Goal: Information Seeking & Learning: Learn about a topic

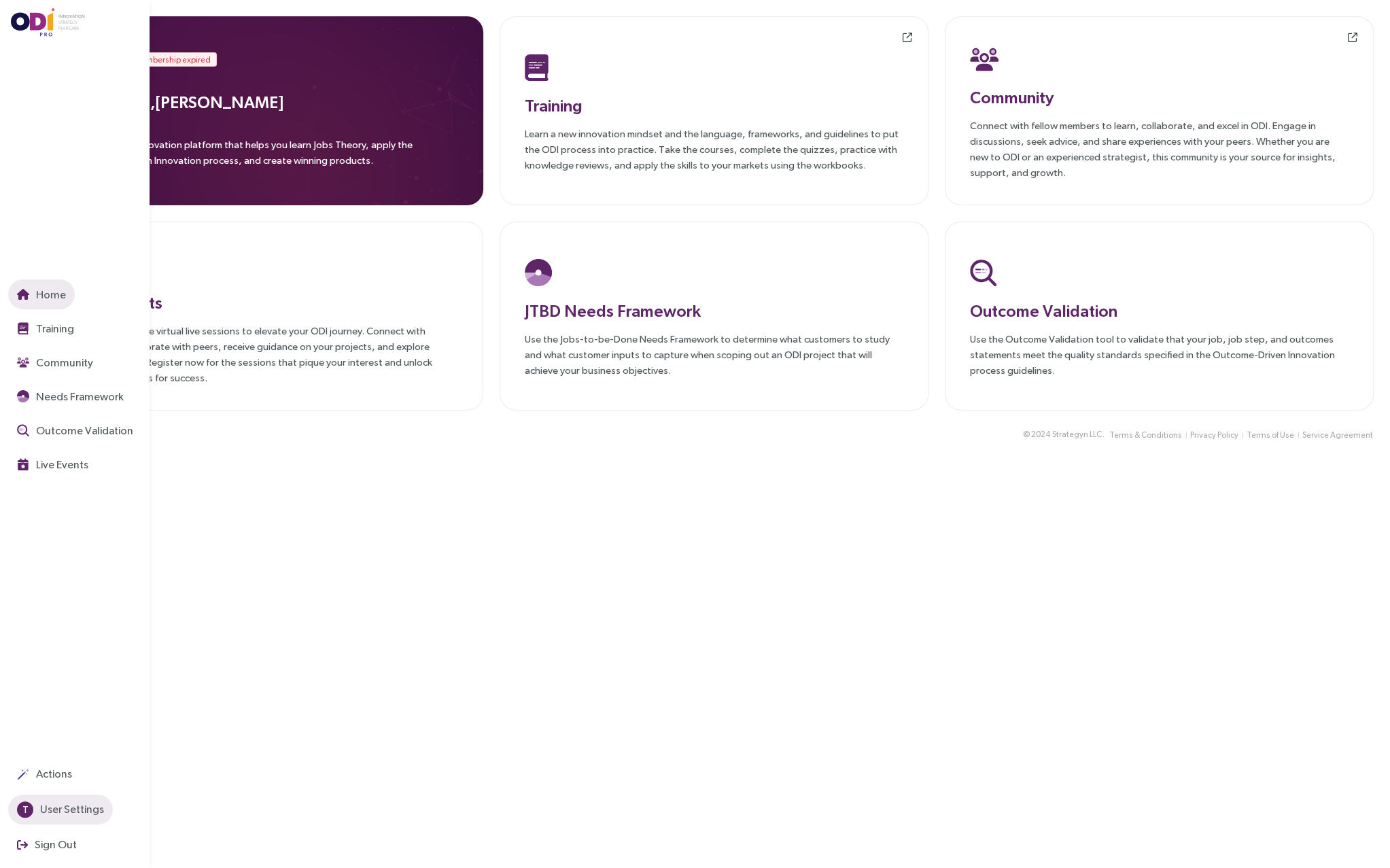
click at [24, 807] on span "T" at bounding box center [26, 809] width 6 height 16
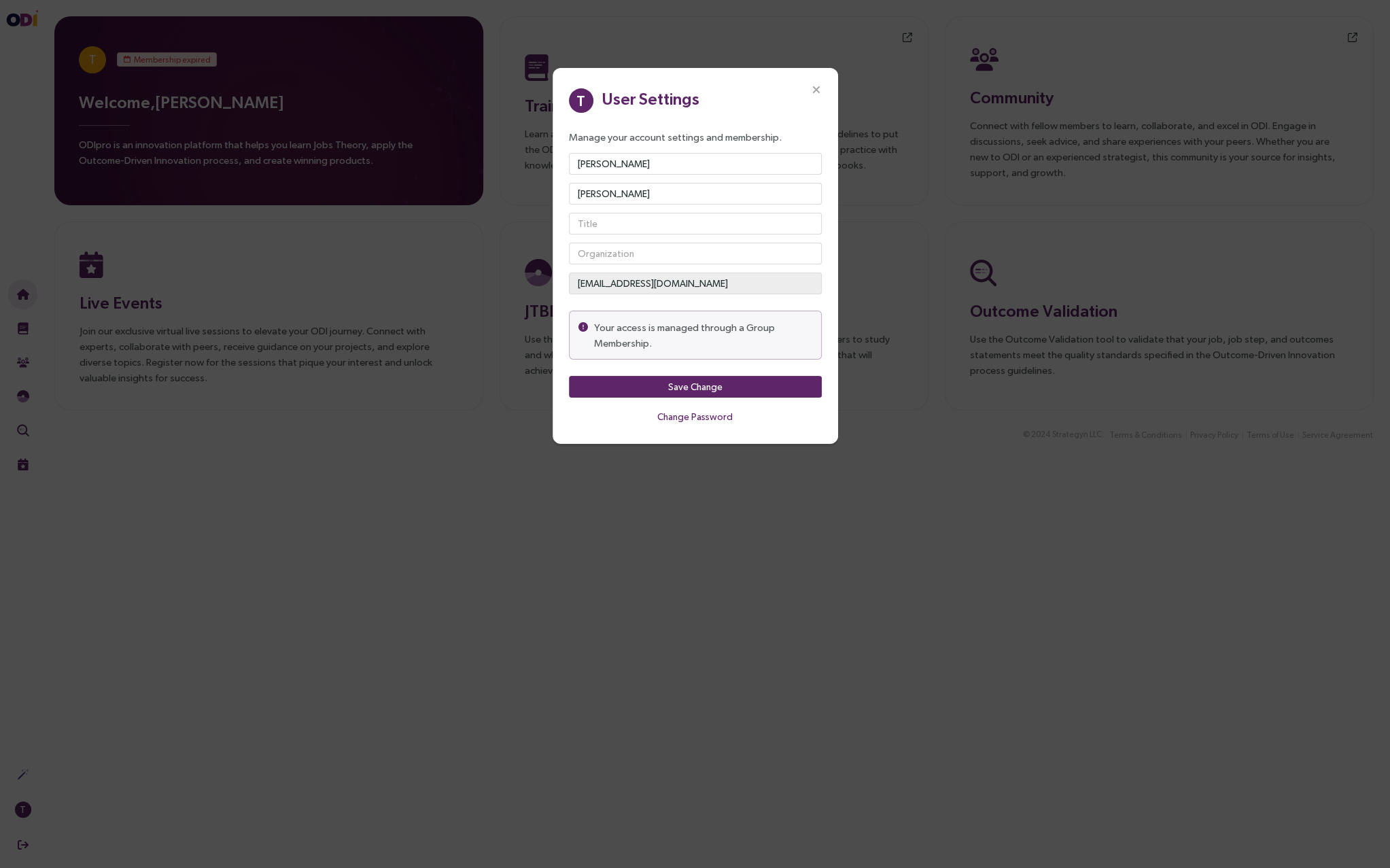
click at [818, 86] on icon "Close" at bounding box center [816, 91] width 12 height 12
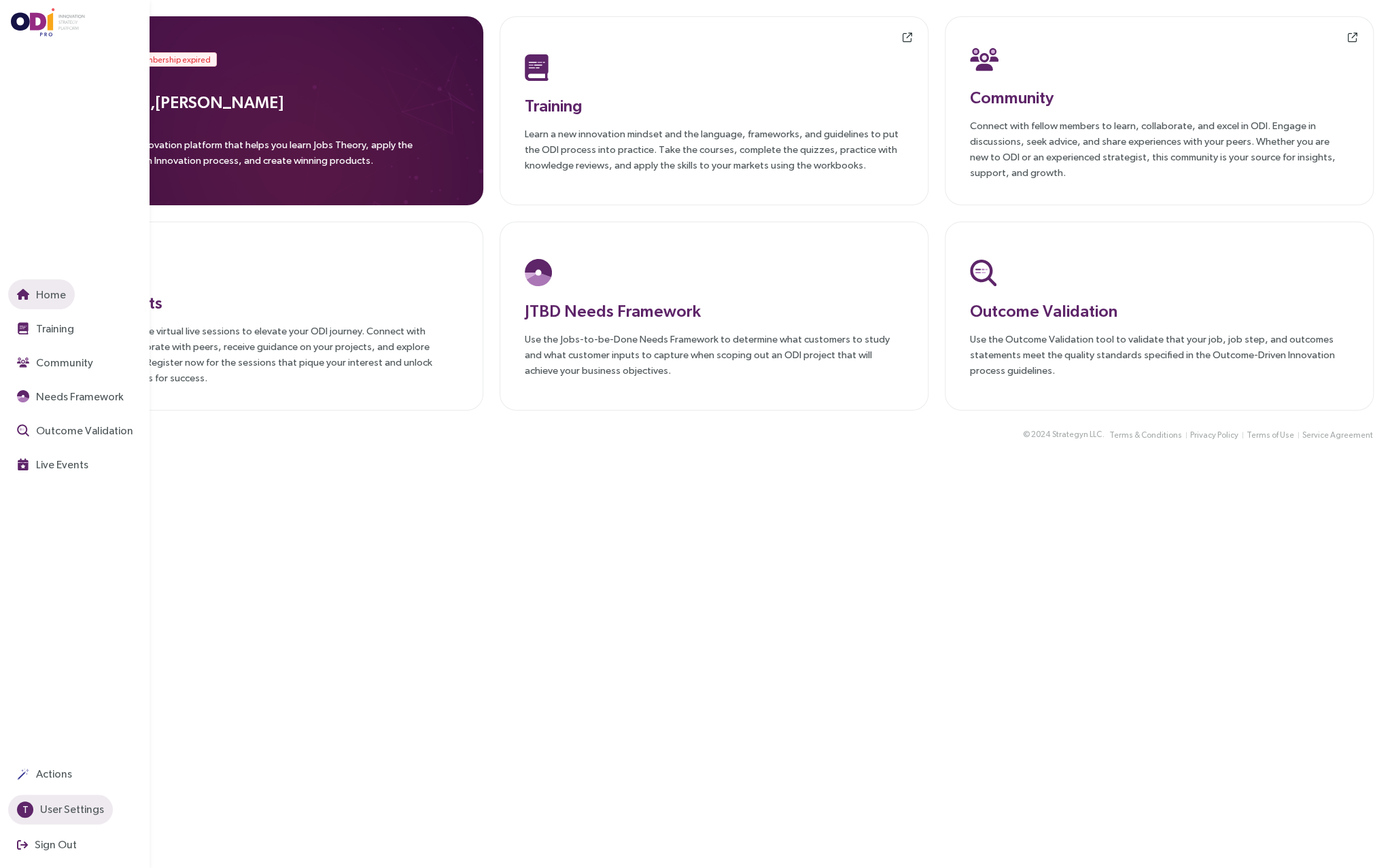
click at [41, 808] on span "User Settings" at bounding box center [71, 809] width 67 height 17
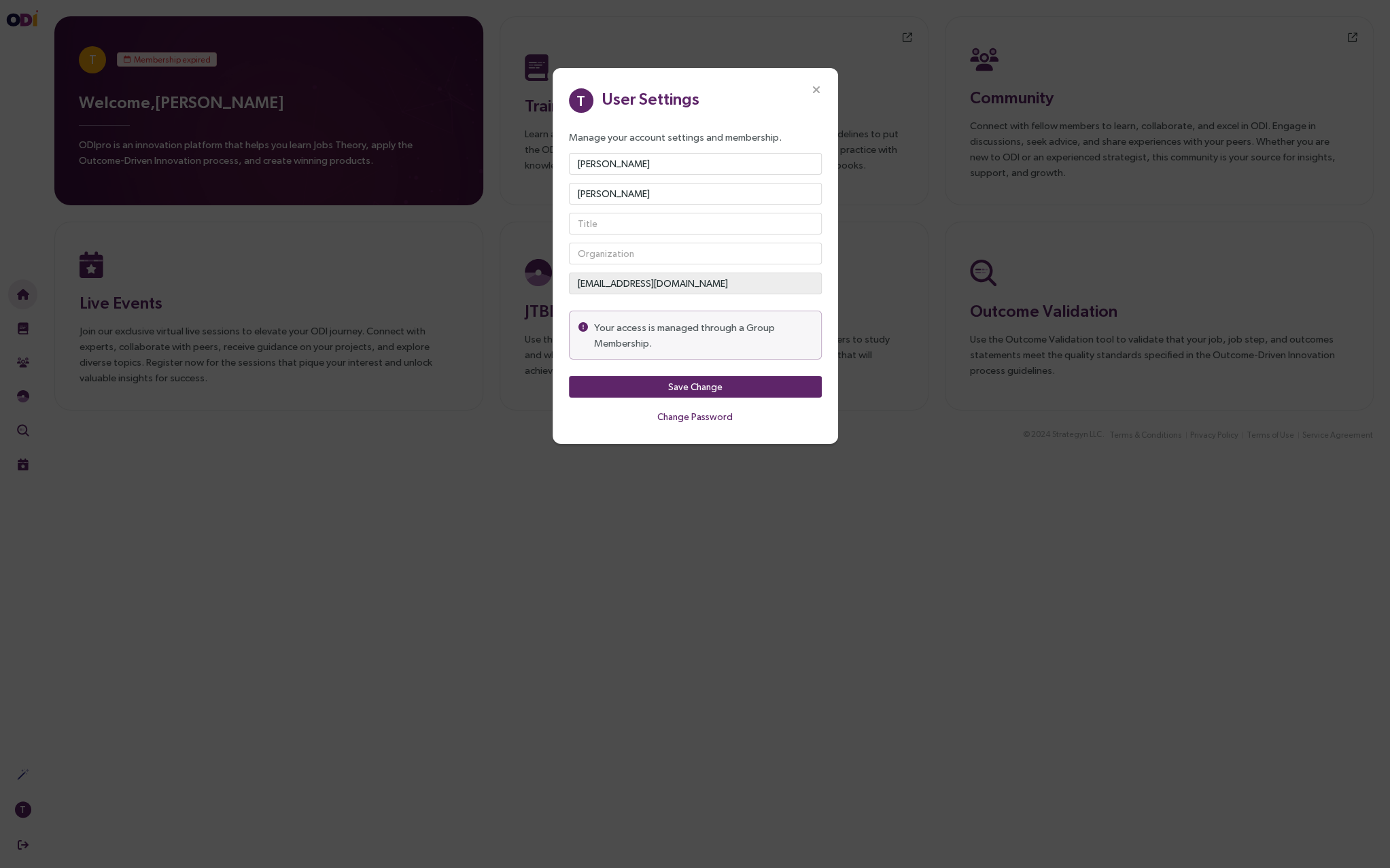
click at [812, 94] on icon "Close" at bounding box center [816, 91] width 12 height 12
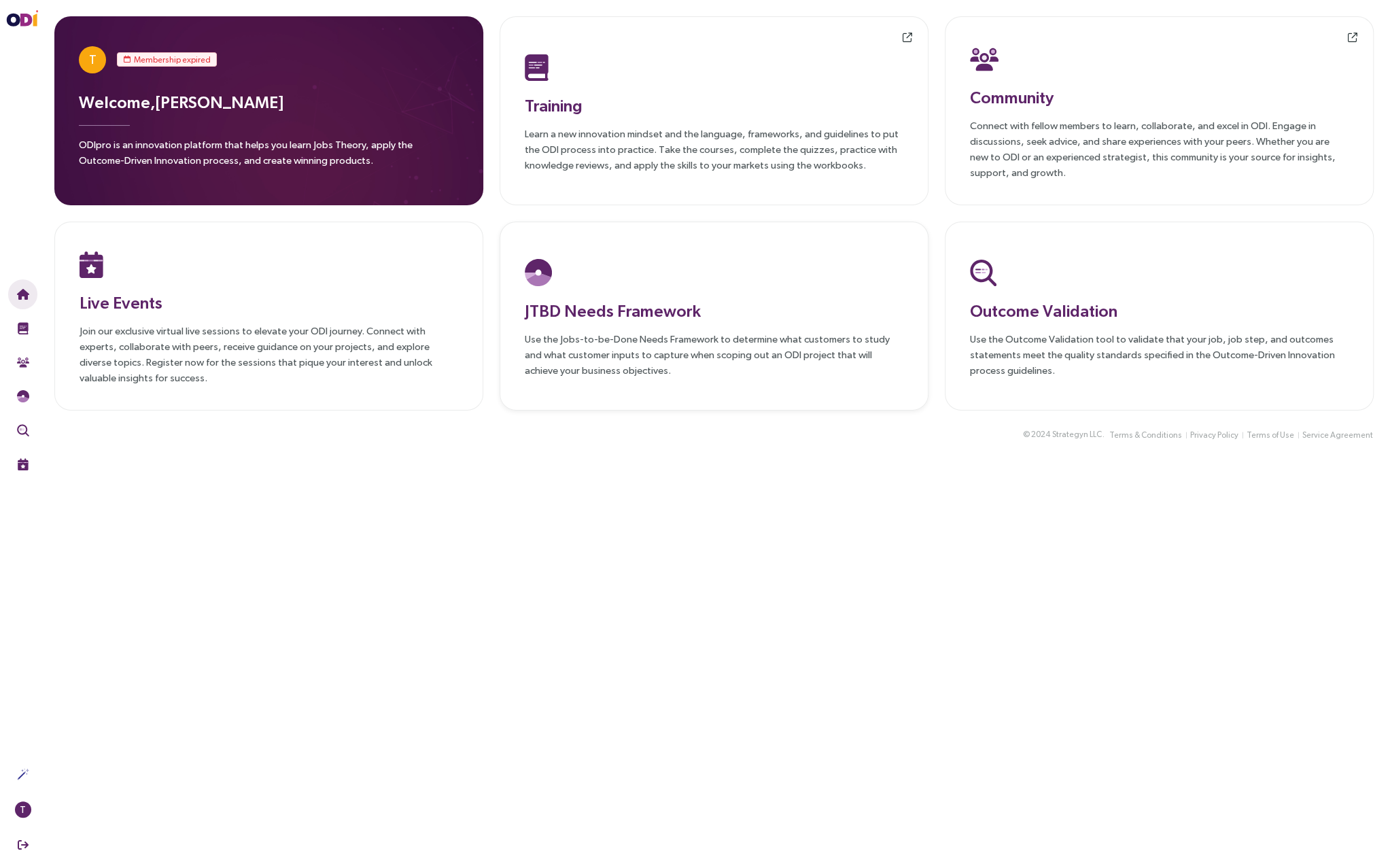
click at [586, 335] on p "Use the Jobs-to-be-Done Needs Framework to determine what customers to study an…" at bounding box center [714, 354] width 379 height 47
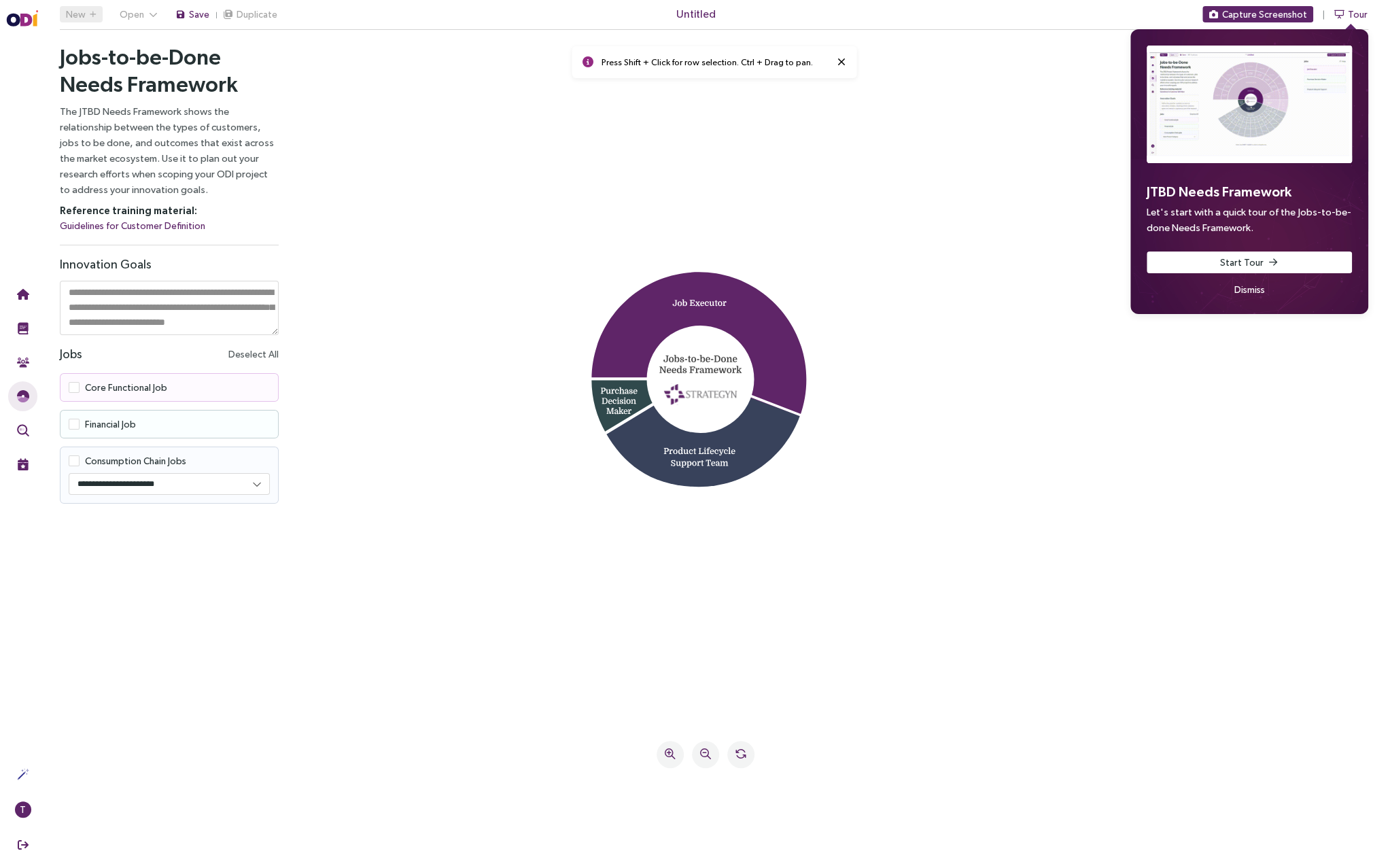
click at [698, 460] on icon at bounding box center [703, 432] width 194 height 107
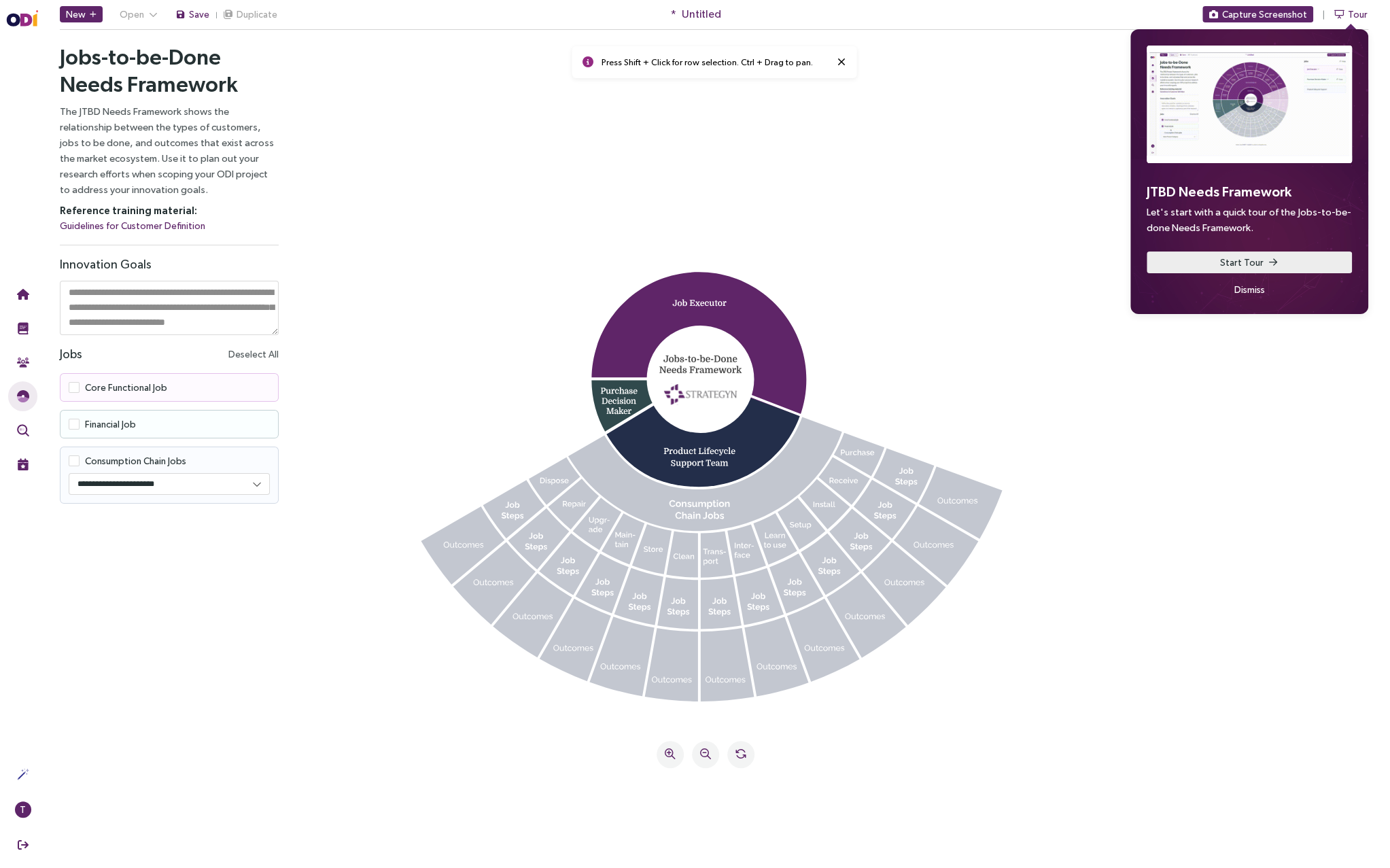
click at [1180, 257] on button "Start Tour" at bounding box center [1249, 262] width 205 height 22
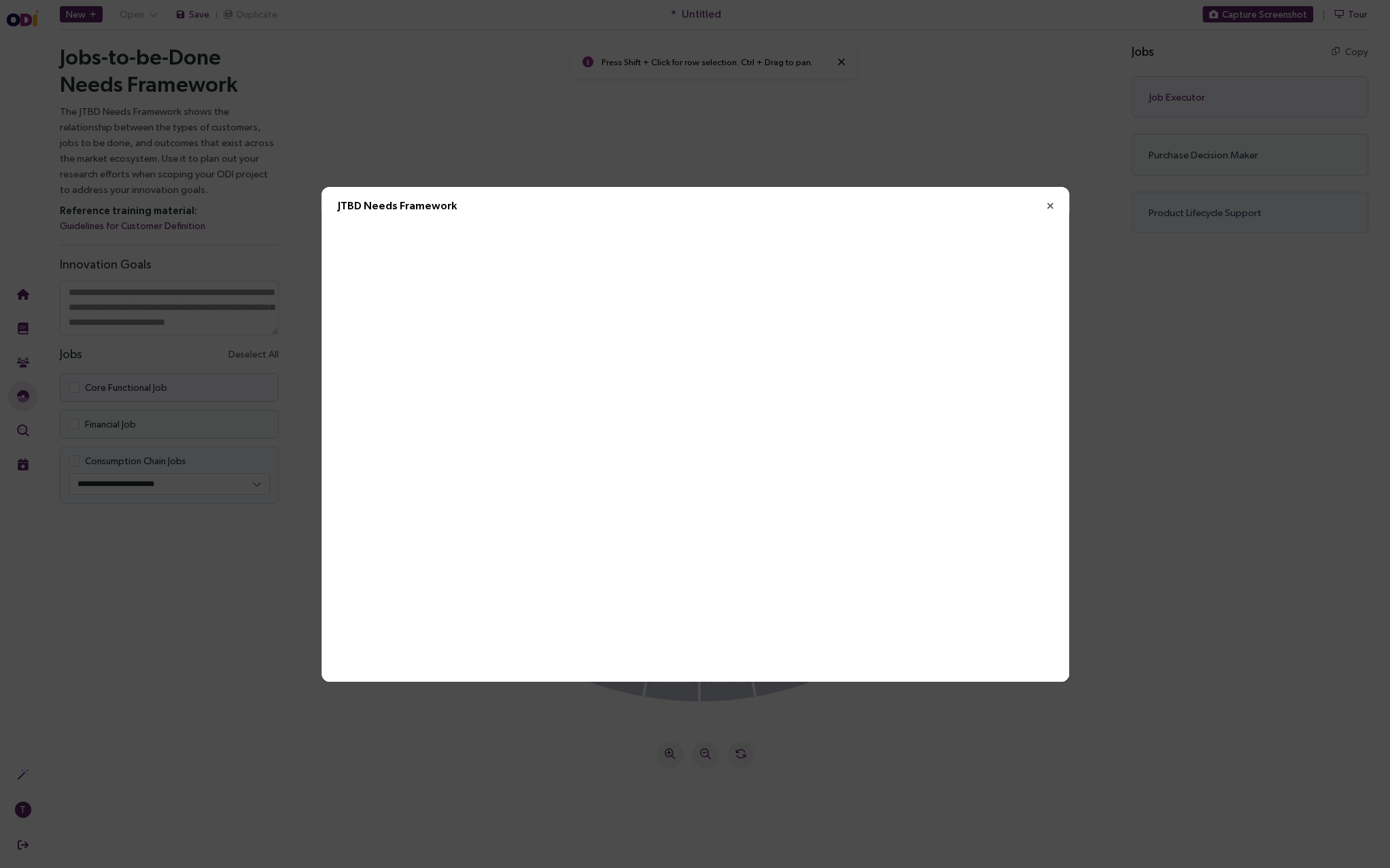
click at [1046, 204] on icon "Close" at bounding box center [1051, 206] width 12 height 12
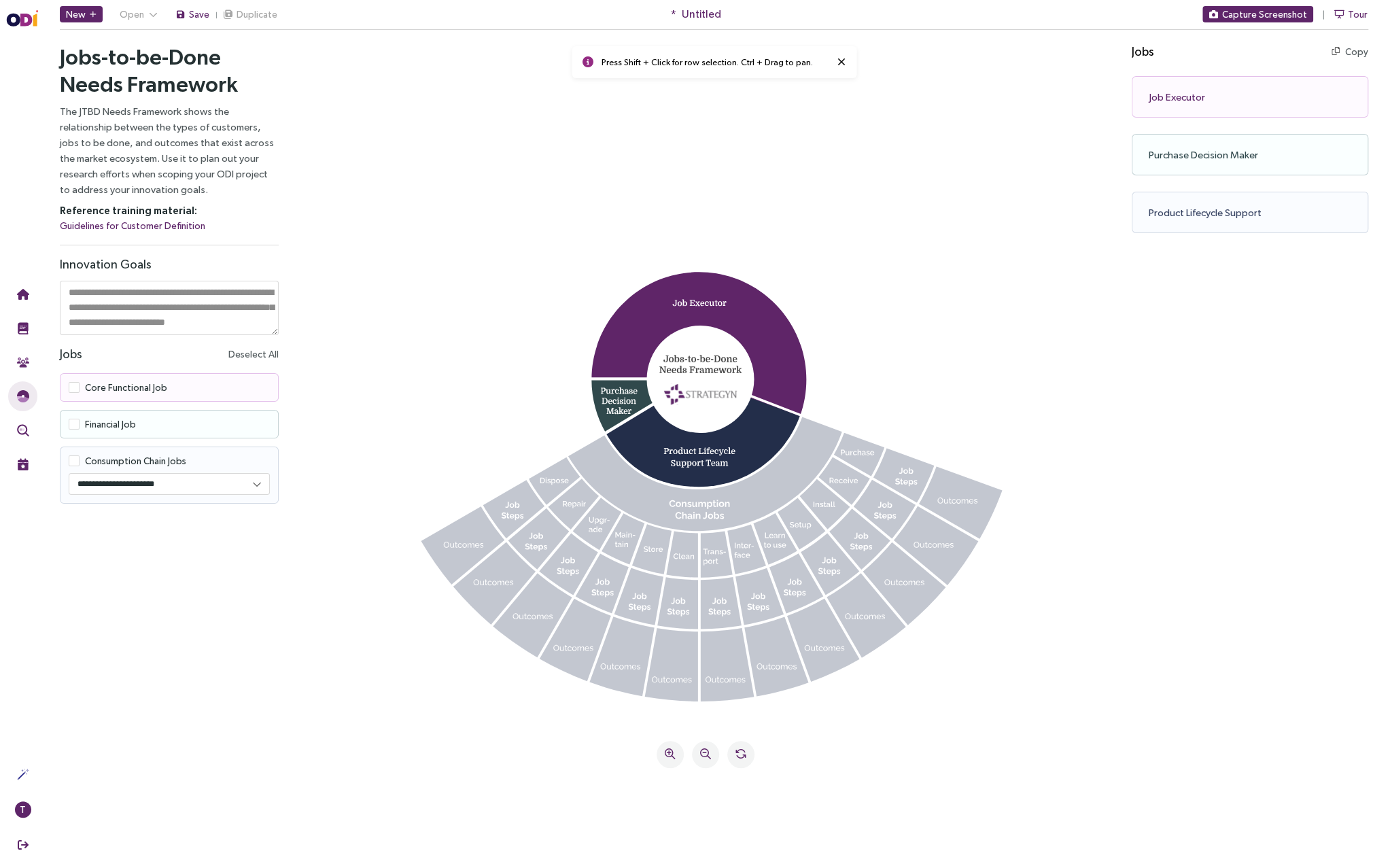
click at [150, 486] on select "**********" at bounding box center [169, 484] width 200 height 20
select select "********"
click at [69, 474] on select "**********" at bounding box center [169, 484] width 200 height 20
click at [983, 501] on icon at bounding box center [957, 509] width 89 height 87
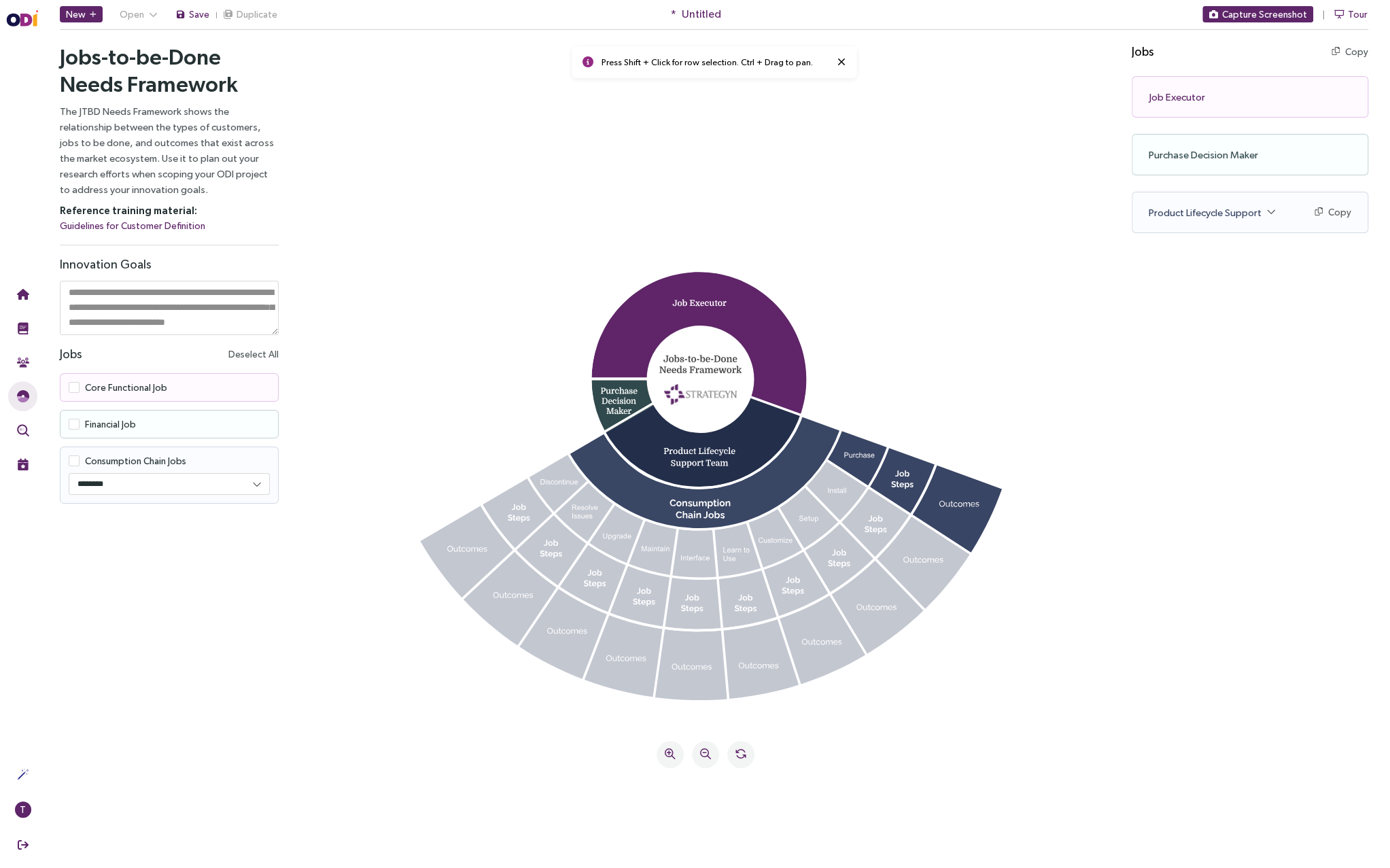
click at [80, 421] on label "Financial Job" at bounding box center [102, 424] width 68 height 11
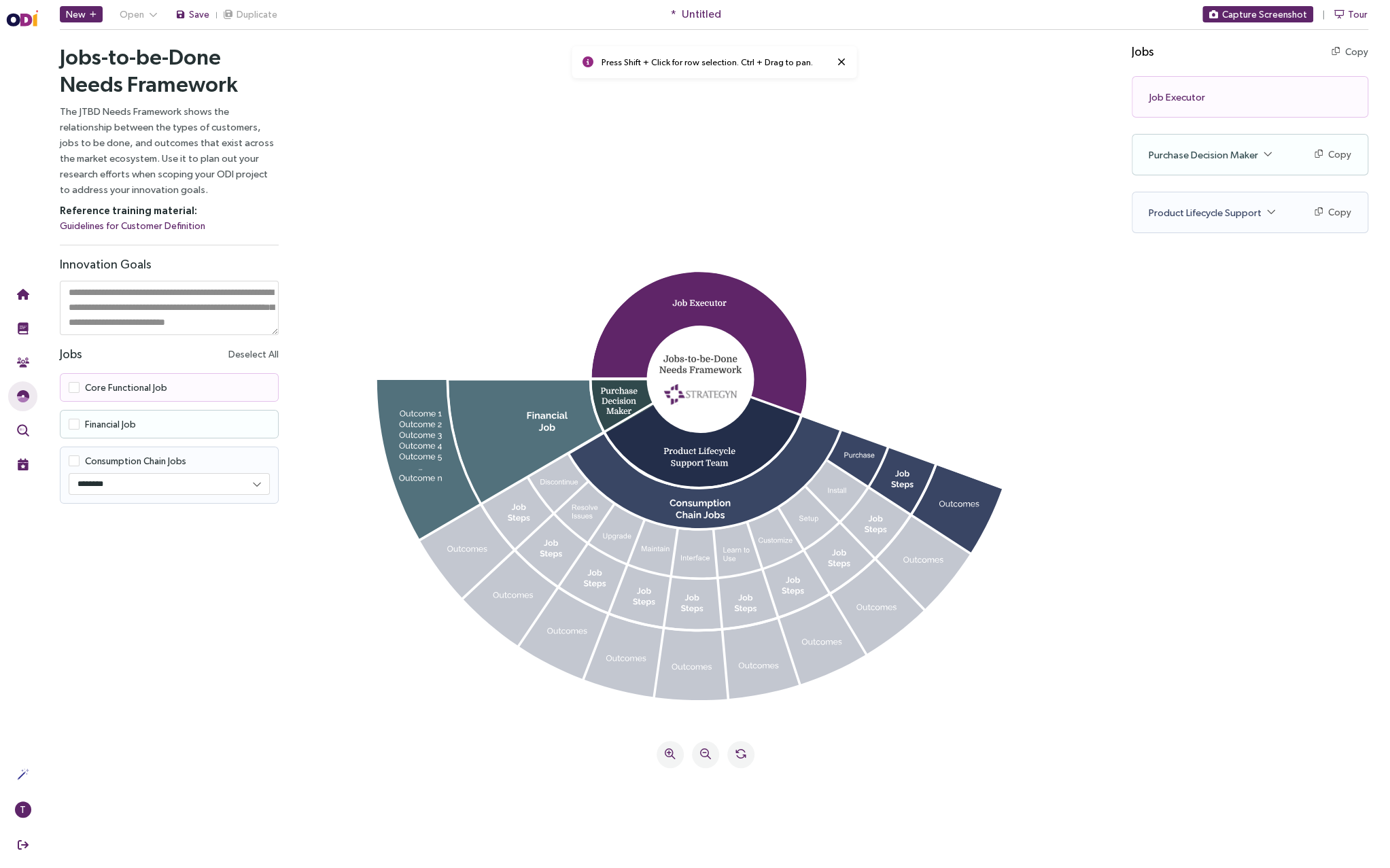
click at [1227, 659] on div "Jobs Copy Copy all as text Job Executor Copy Copy as text Purchase Decision Mak…" at bounding box center [1261, 443] width 259 height 821
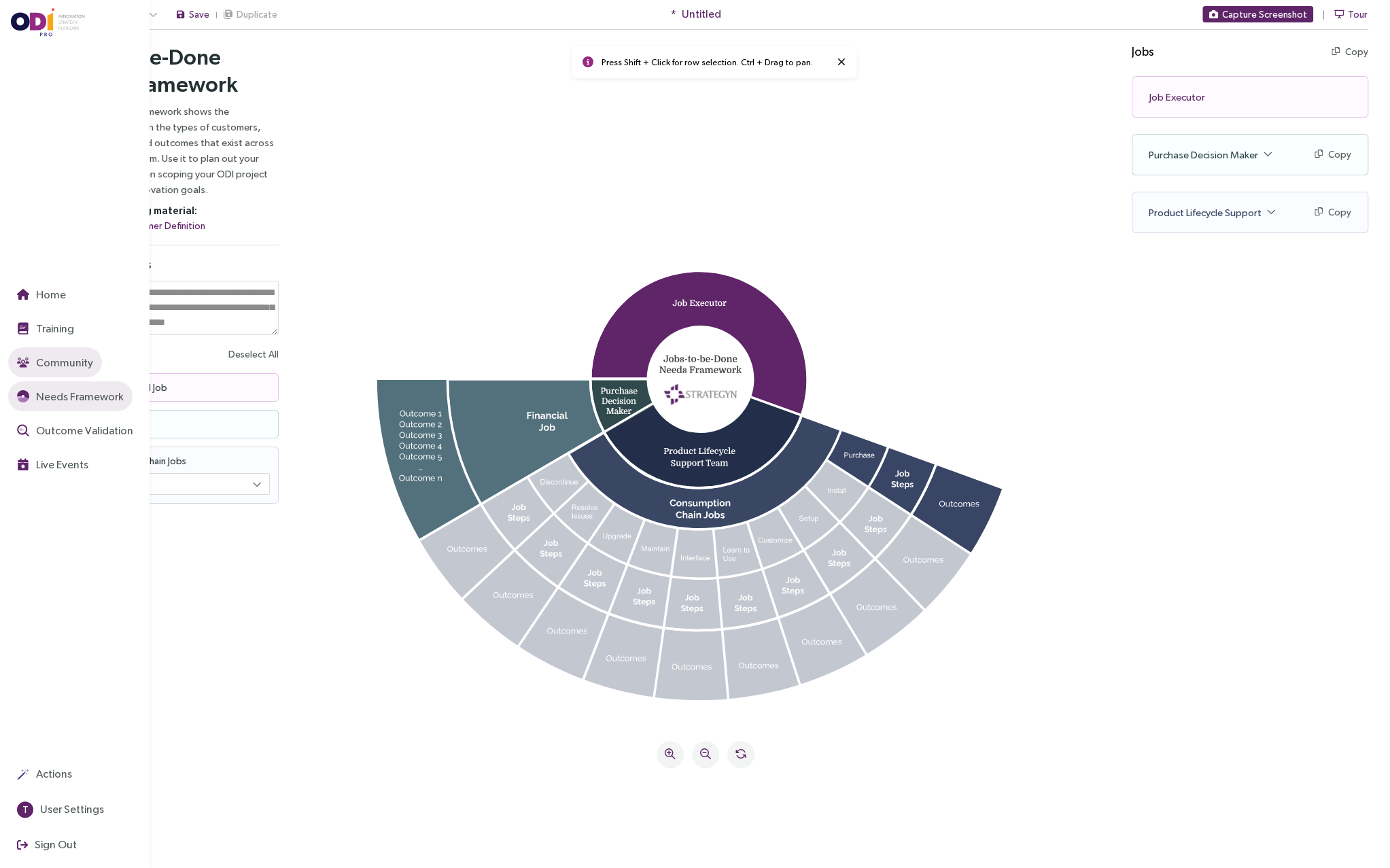
click at [45, 368] on span "Community" at bounding box center [63, 363] width 60 height 17
click at [75, 439] on button "Outcome Validation" at bounding box center [75, 430] width 134 height 30
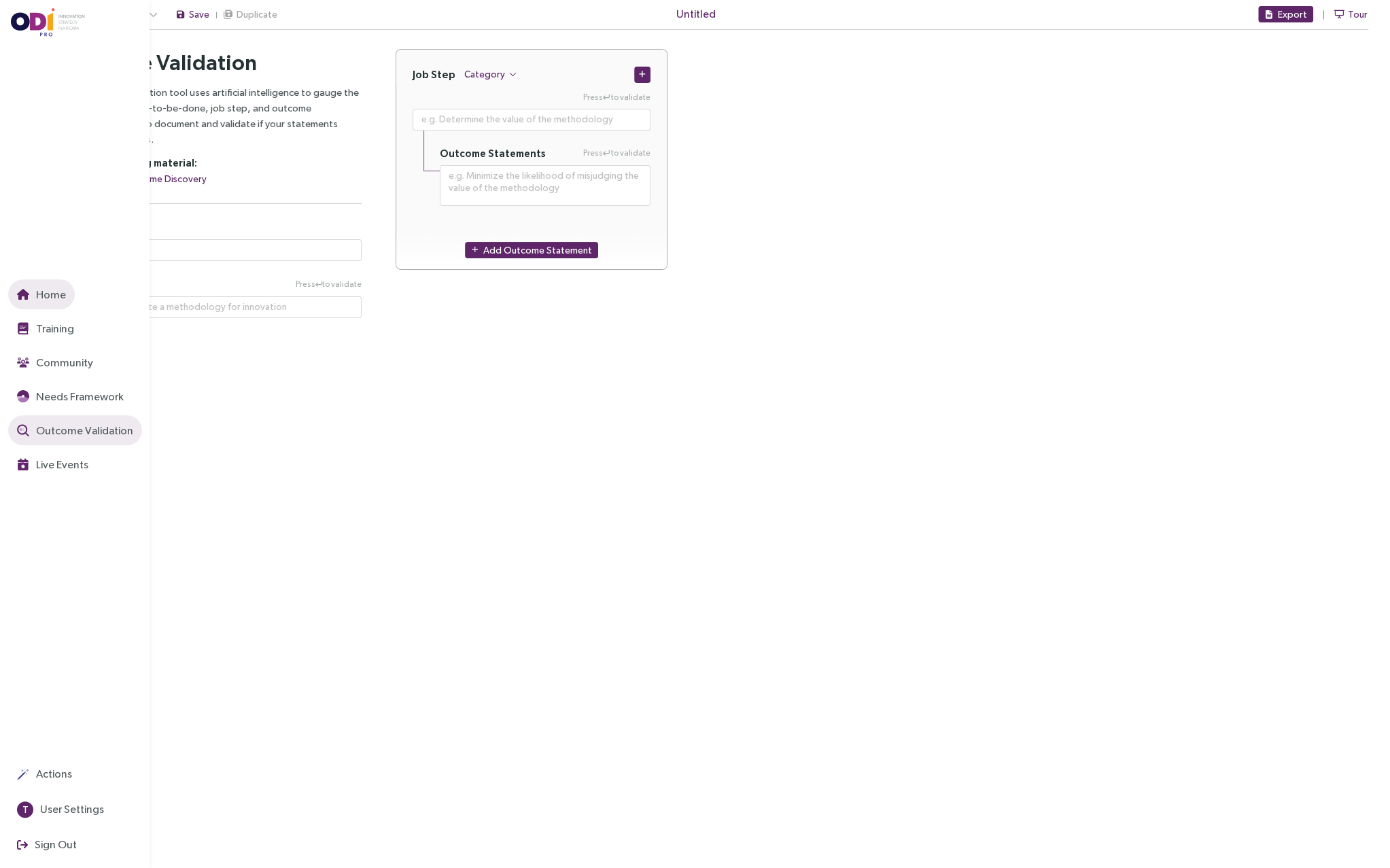
click at [50, 290] on span "Home" at bounding box center [50, 295] width 33 height 17
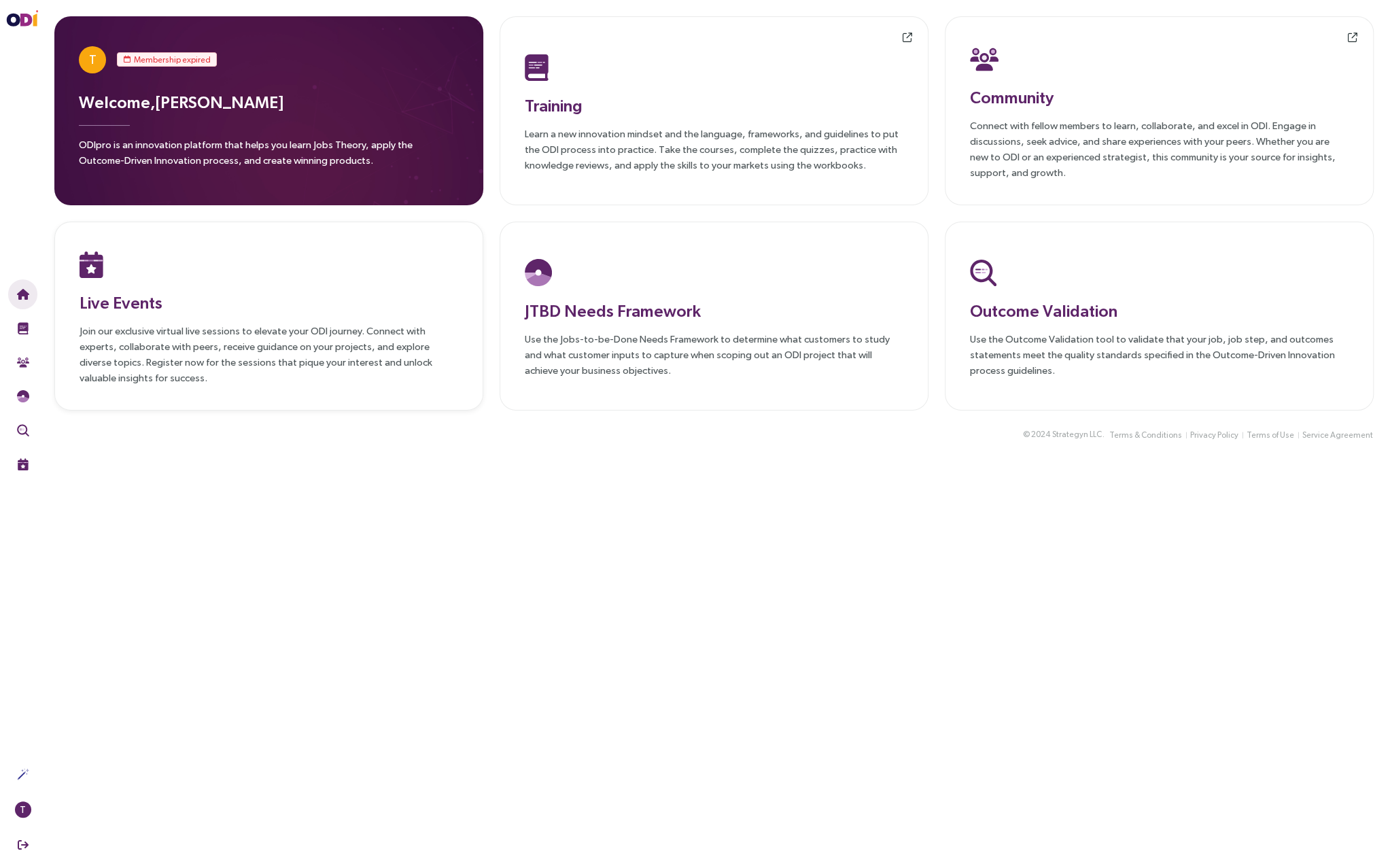
click at [237, 363] on p "Join our exclusive virtual live sessions to elevate your ODI journey. Connect w…" at bounding box center [269, 354] width 379 height 63
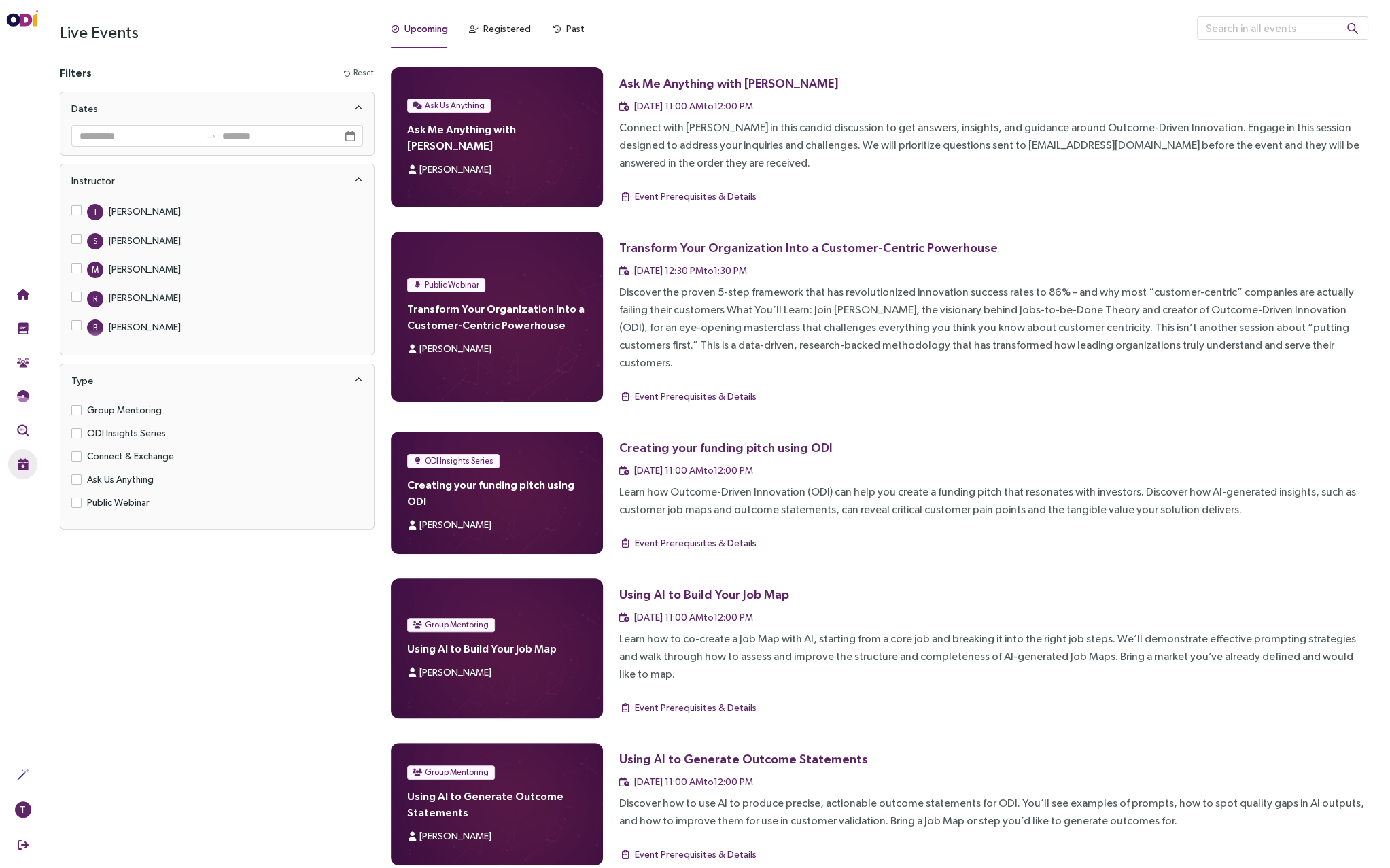
click at [966, 143] on div "Connect with [PERSON_NAME] in this candid discussion to get answers, insights, …" at bounding box center [994, 145] width 749 height 53
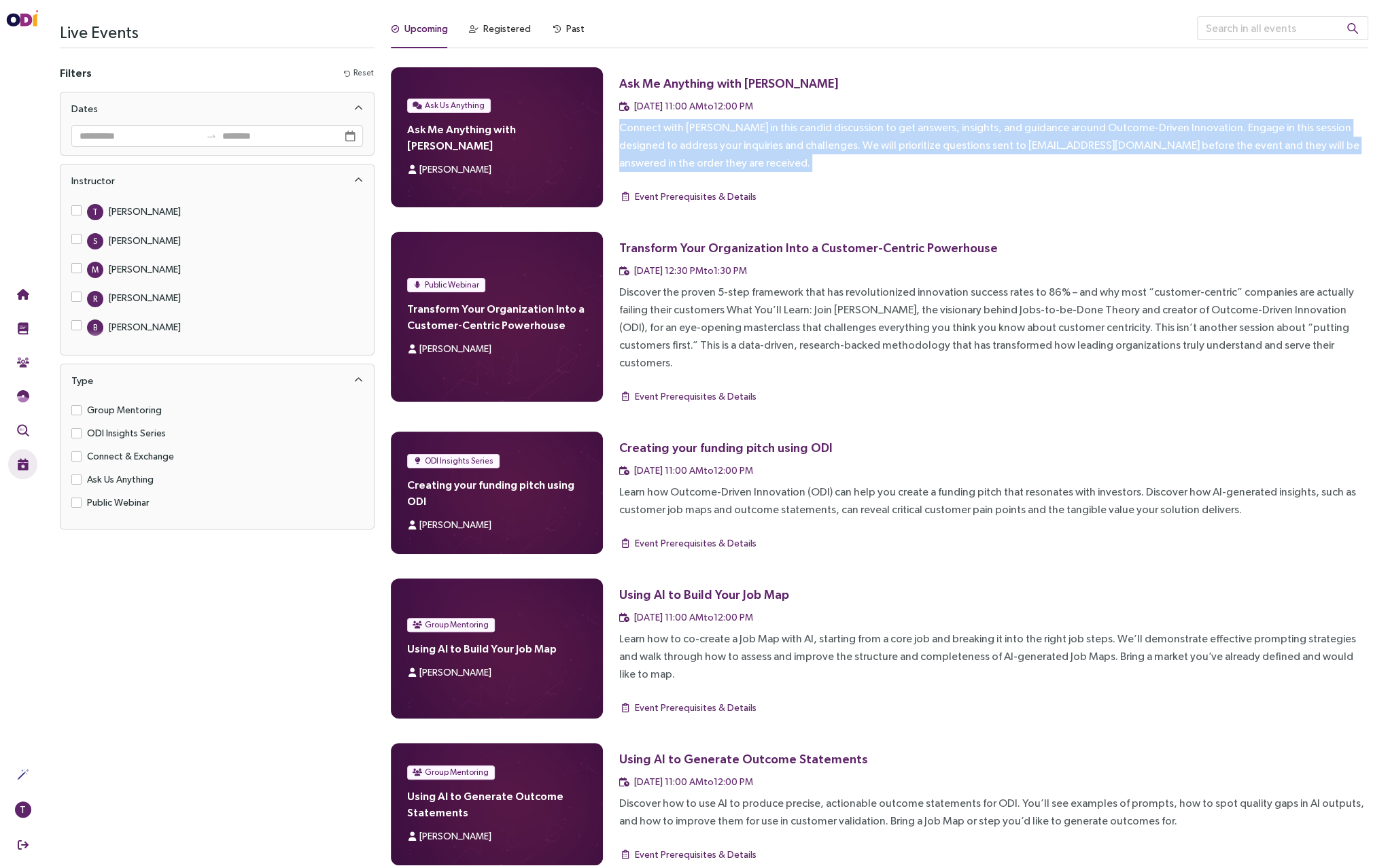
click at [966, 143] on div "Connect with [PERSON_NAME] in this candid discussion to get answers, insights, …" at bounding box center [994, 145] width 749 height 53
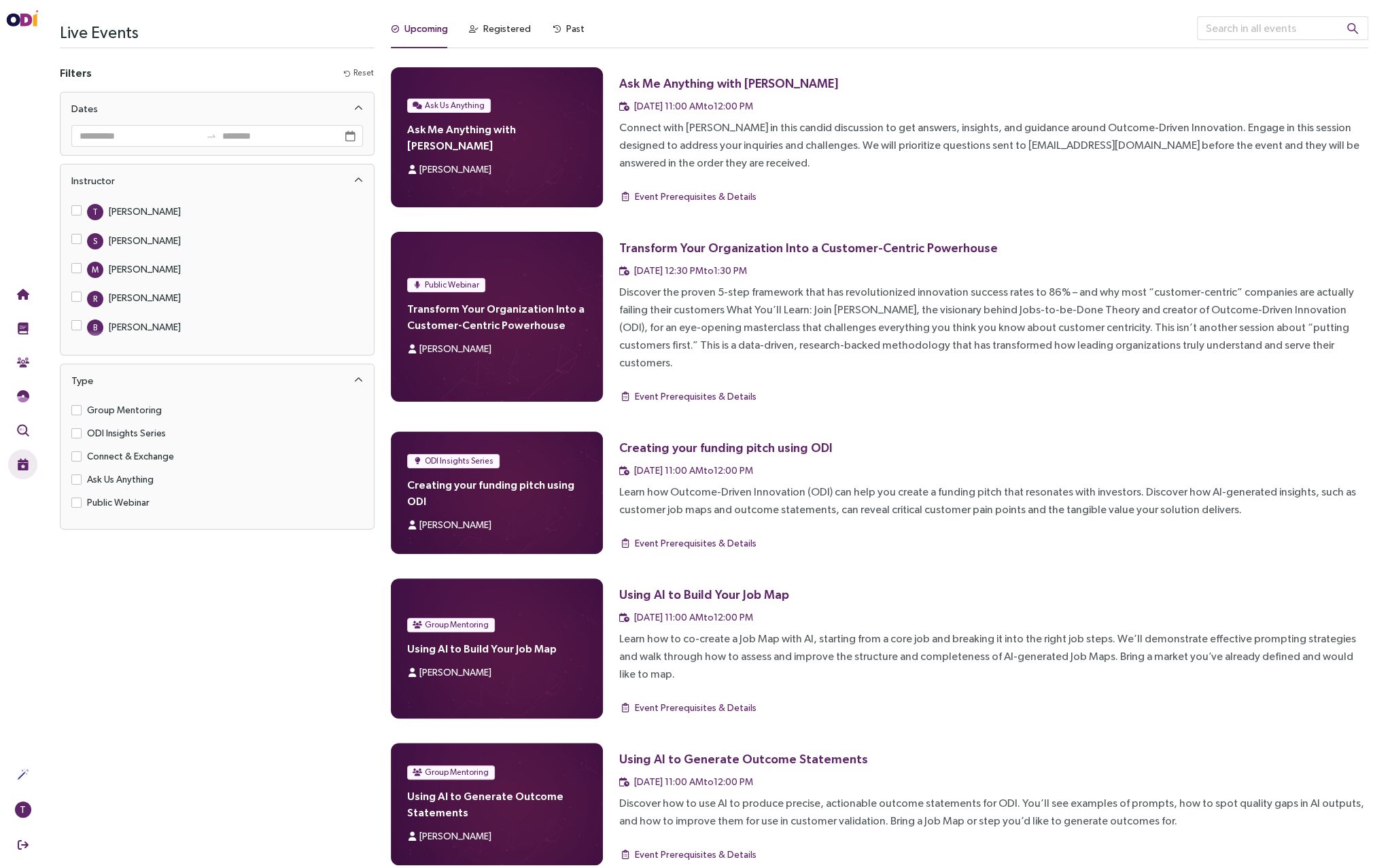
click at [966, 143] on div "Connect with [PERSON_NAME] in this candid discussion to get answers, insights, …" at bounding box center [994, 145] width 749 height 53
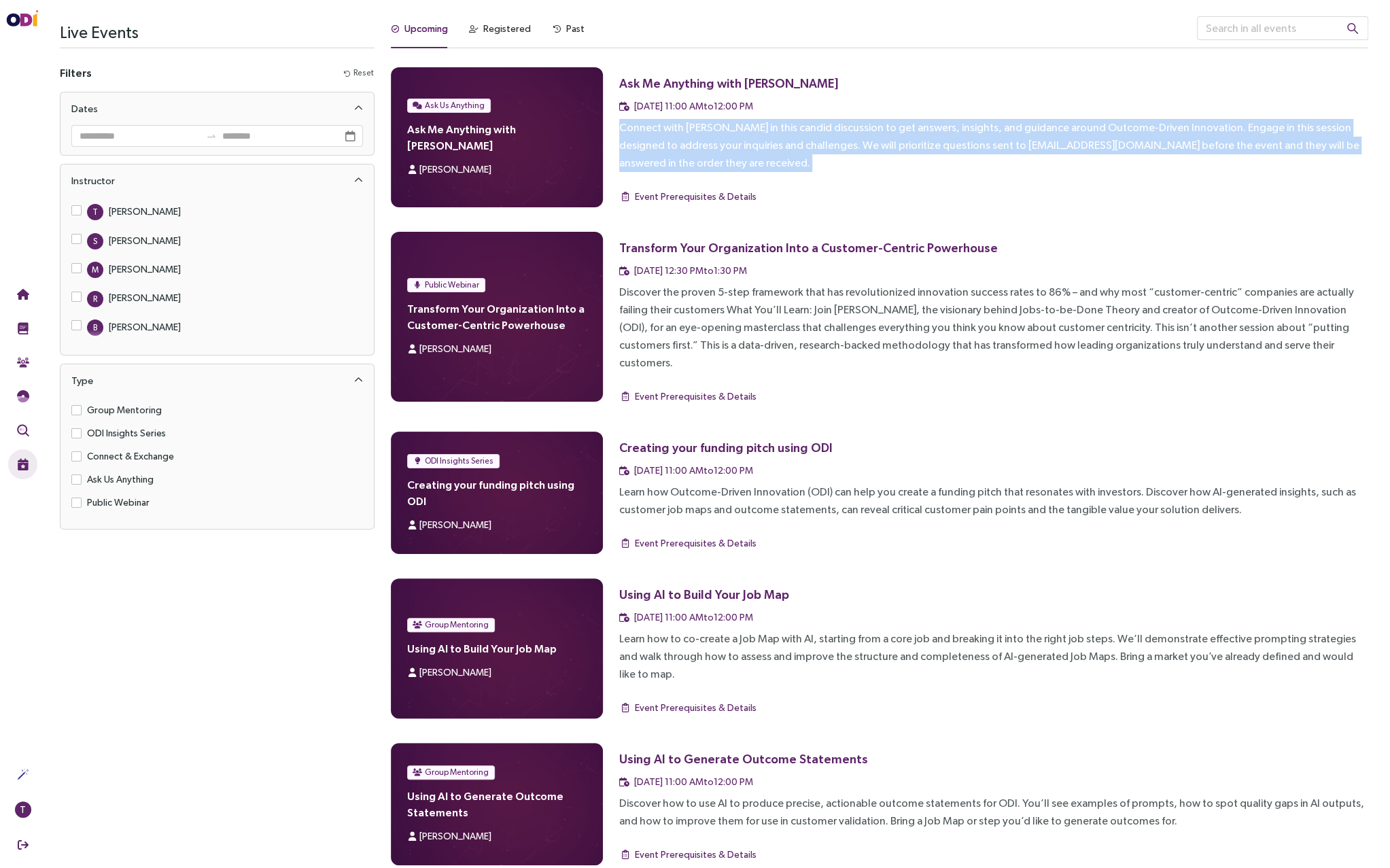
click at [966, 143] on div "Connect with [PERSON_NAME] in this candid discussion to get answers, insights, …" at bounding box center [994, 145] width 749 height 53
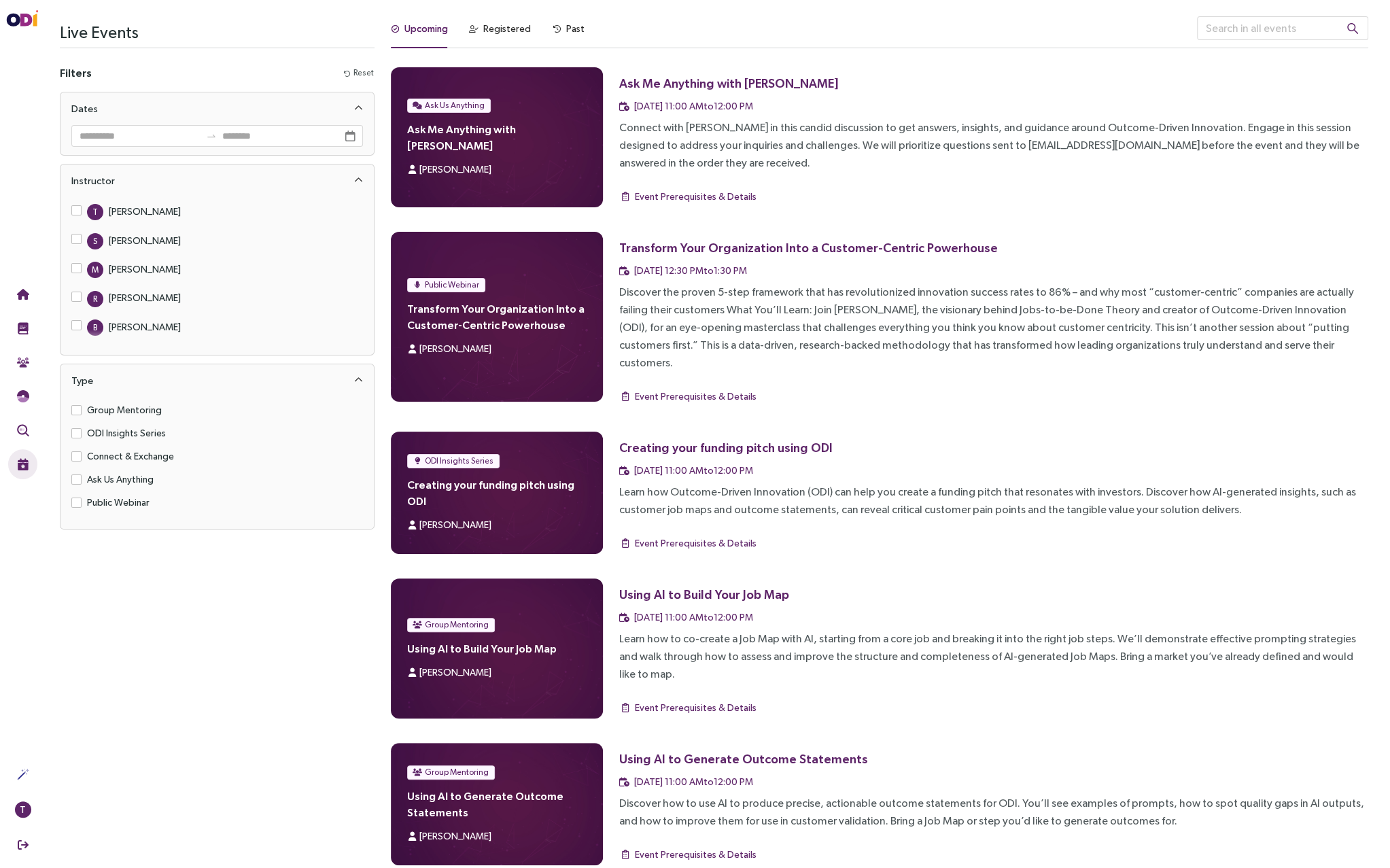
click at [966, 143] on div "Connect with [PERSON_NAME] in this candid discussion to get answers, insights, …" at bounding box center [994, 145] width 749 height 53
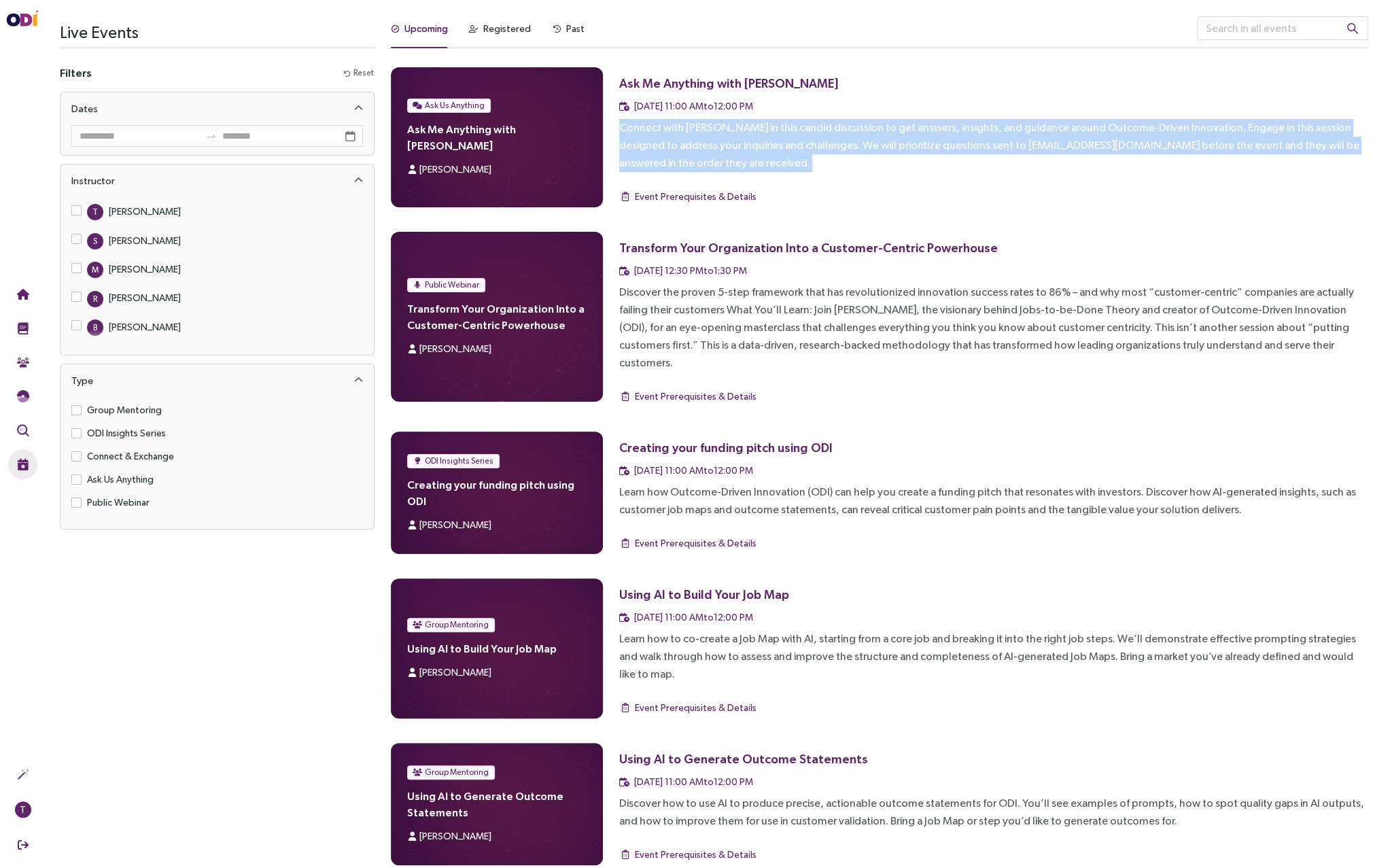
click at [966, 143] on div "Connect with [PERSON_NAME] in this candid discussion to get answers, insights, …" at bounding box center [994, 145] width 749 height 53
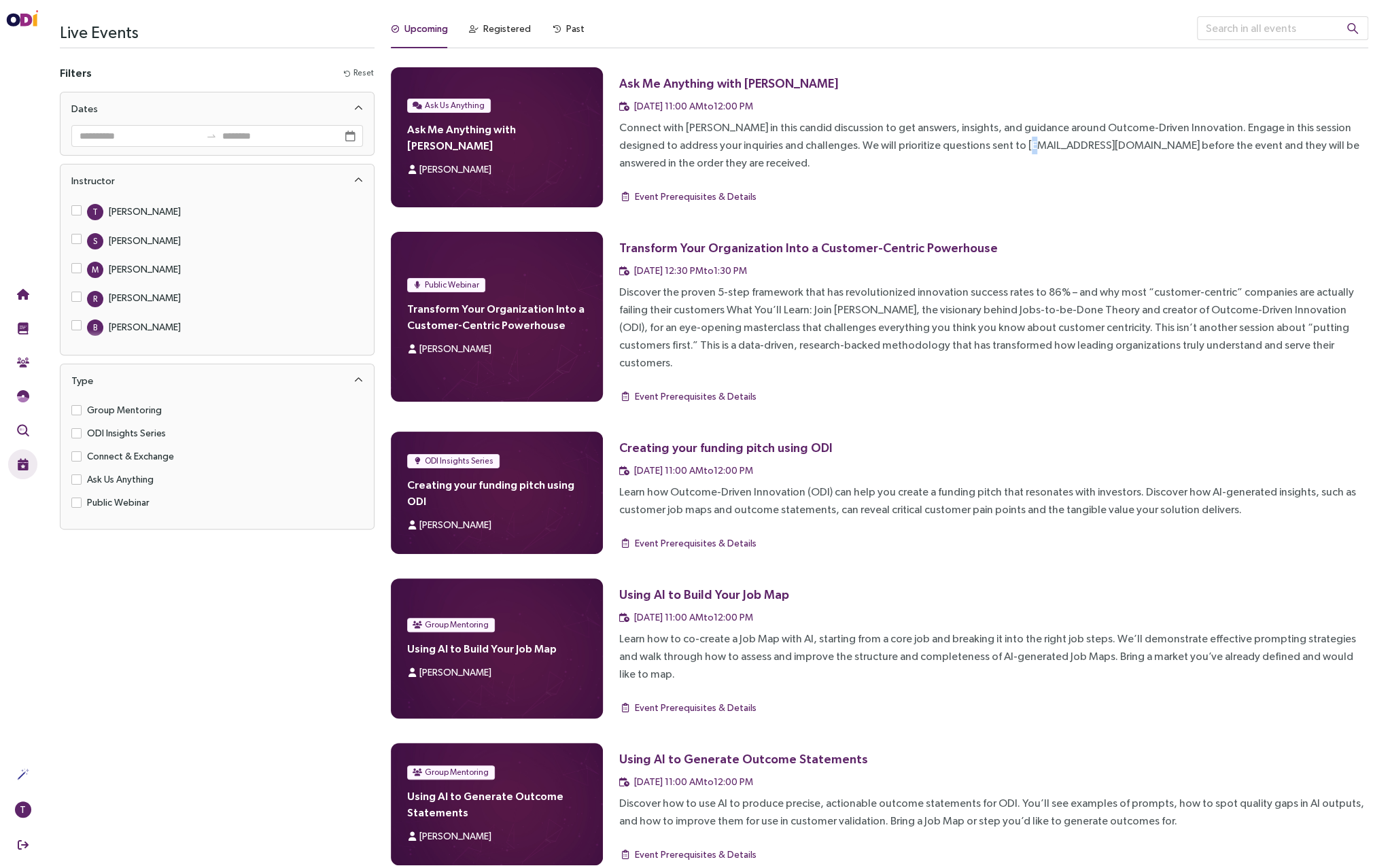
click at [966, 143] on div "Connect with [PERSON_NAME] in this candid discussion to get answers, insights, …" at bounding box center [994, 145] width 749 height 53
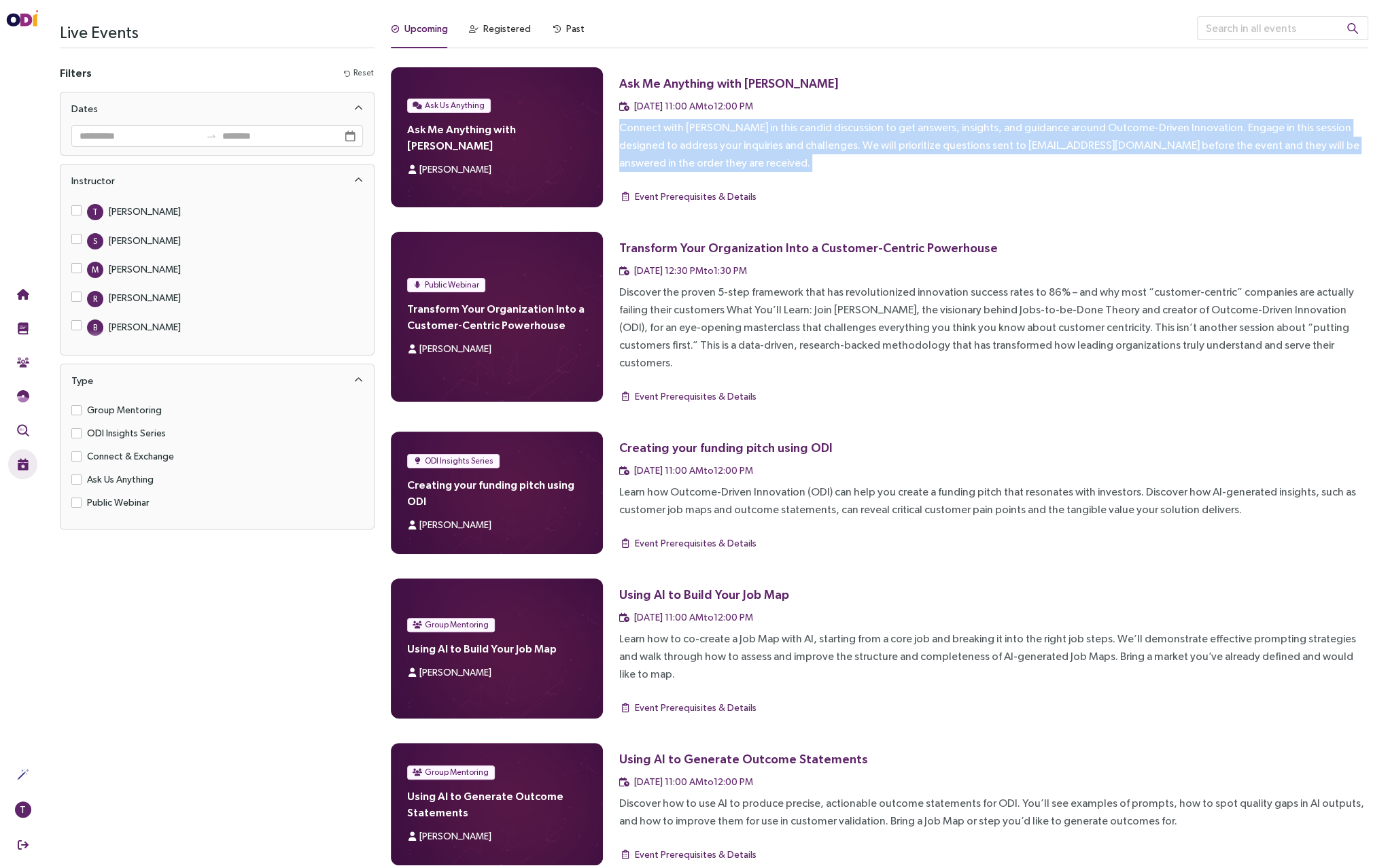
click at [966, 143] on div "Connect with [PERSON_NAME] in this candid discussion to get answers, insights, …" at bounding box center [994, 145] width 749 height 53
click at [976, 145] on div "Connect with [PERSON_NAME] in this candid discussion to get answers, insights, …" at bounding box center [994, 145] width 749 height 53
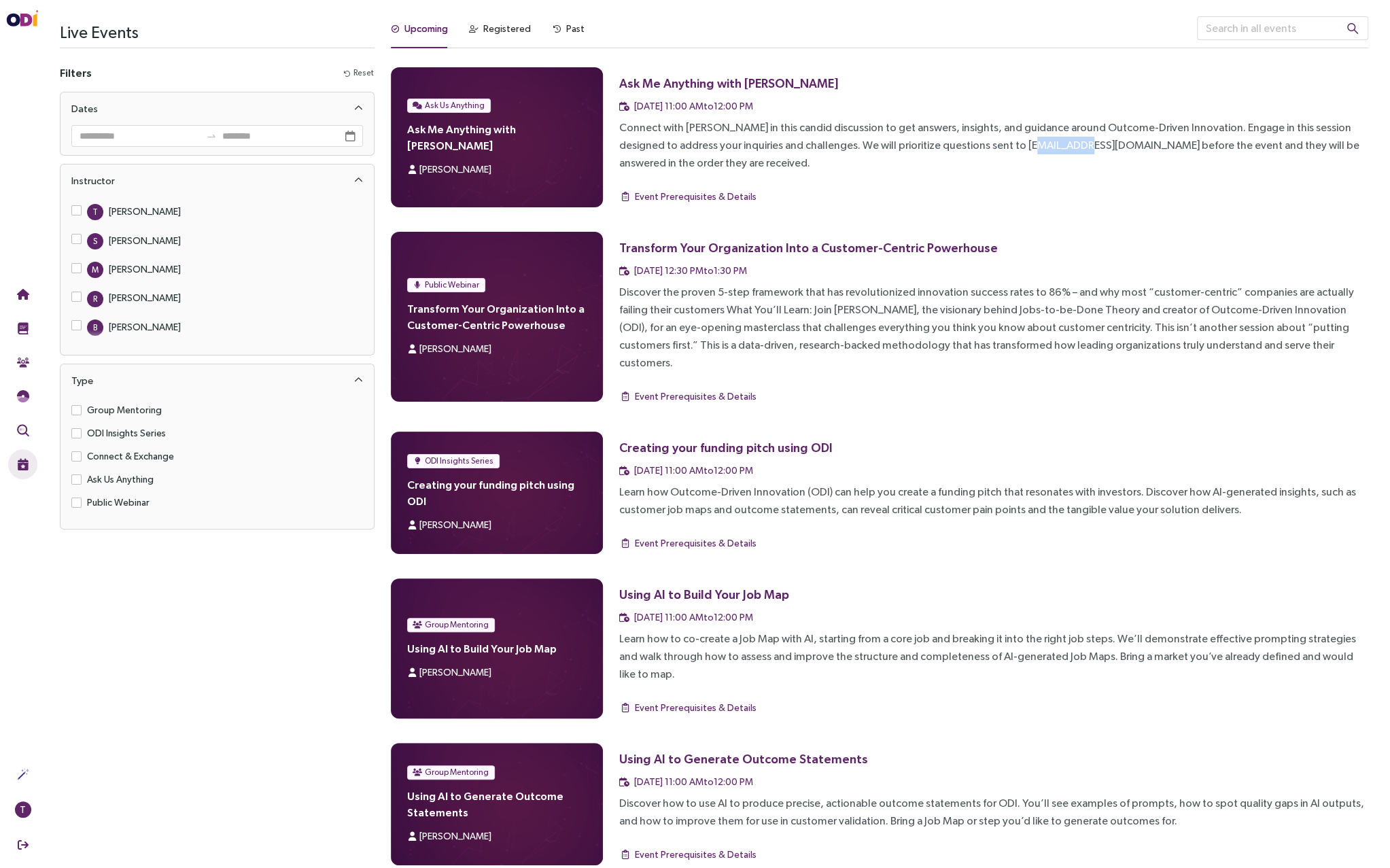
click at [976, 145] on div "Connect with [PERSON_NAME] in this candid discussion to get answers, insights, …" at bounding box center [994, 145] width 749 height 53
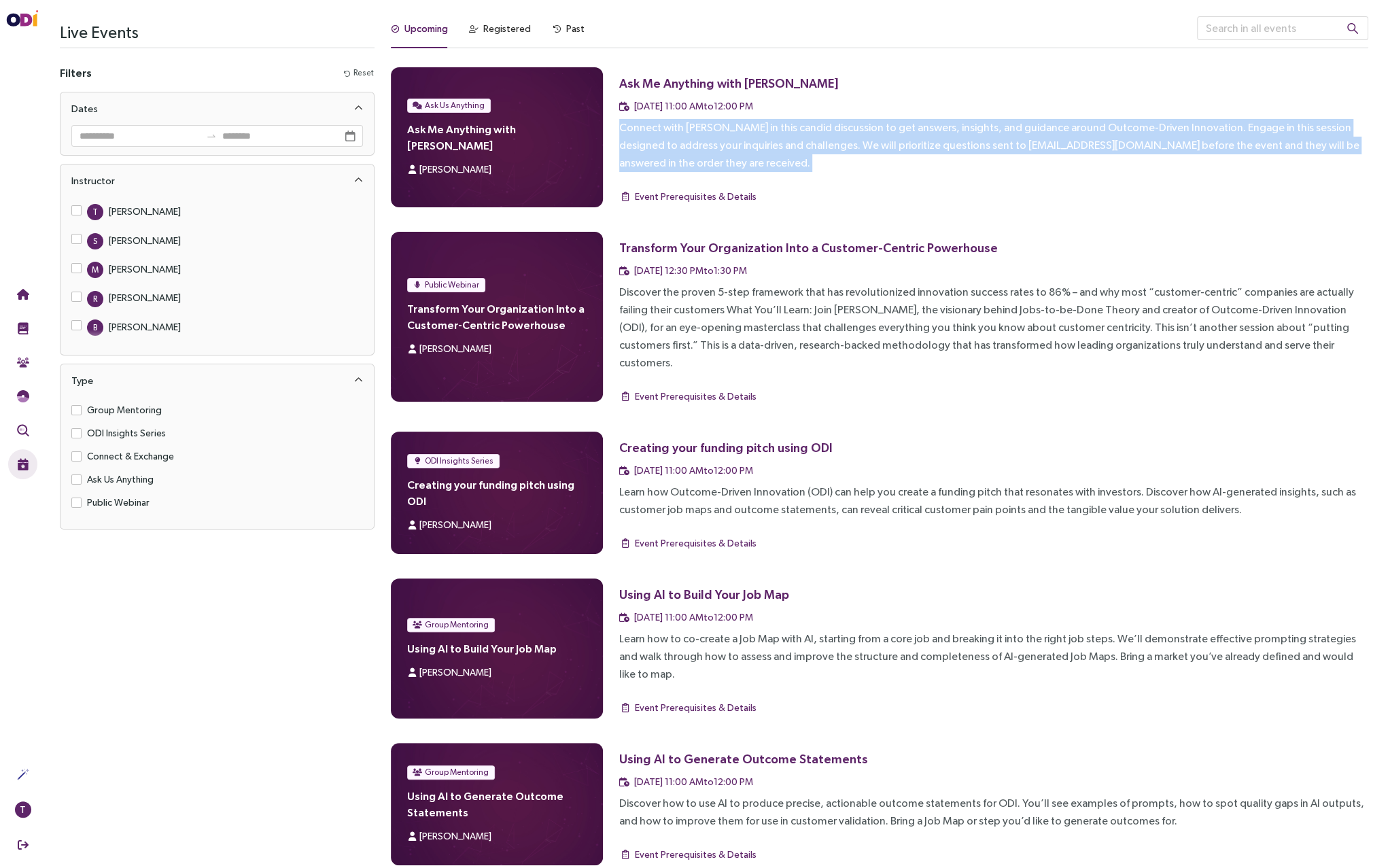
click at [976, 145] on div "Connect with [PERSON_NAME] in this candid discussion to get answers, insights, …" at bounding box center [994, 145] width 749 height 53
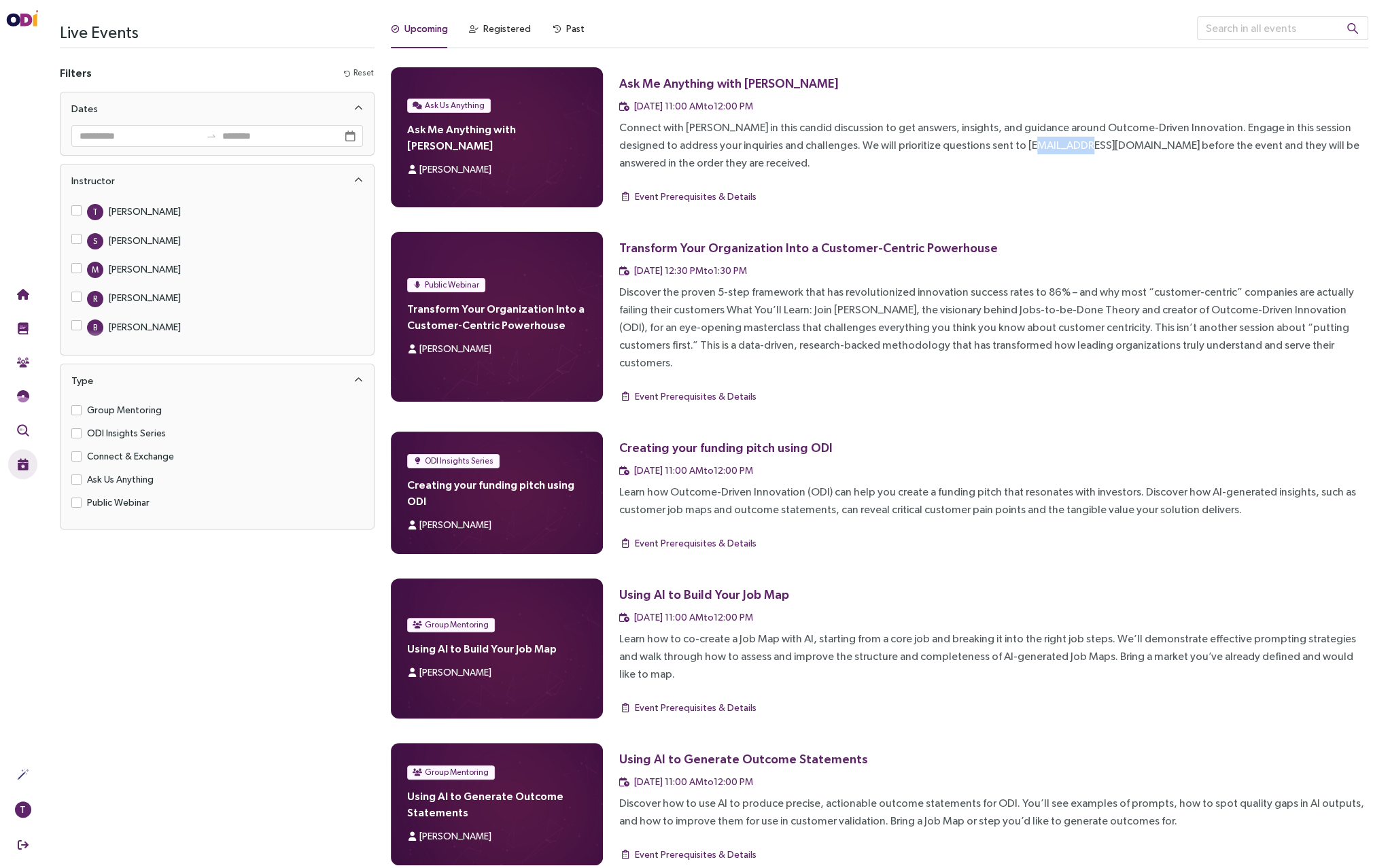
click at [976, 145] on div "Connect with [PERSON_NAME] in this candid discussion to get answers, insights, …" at bounding box center [994, 145] width 749 height 53
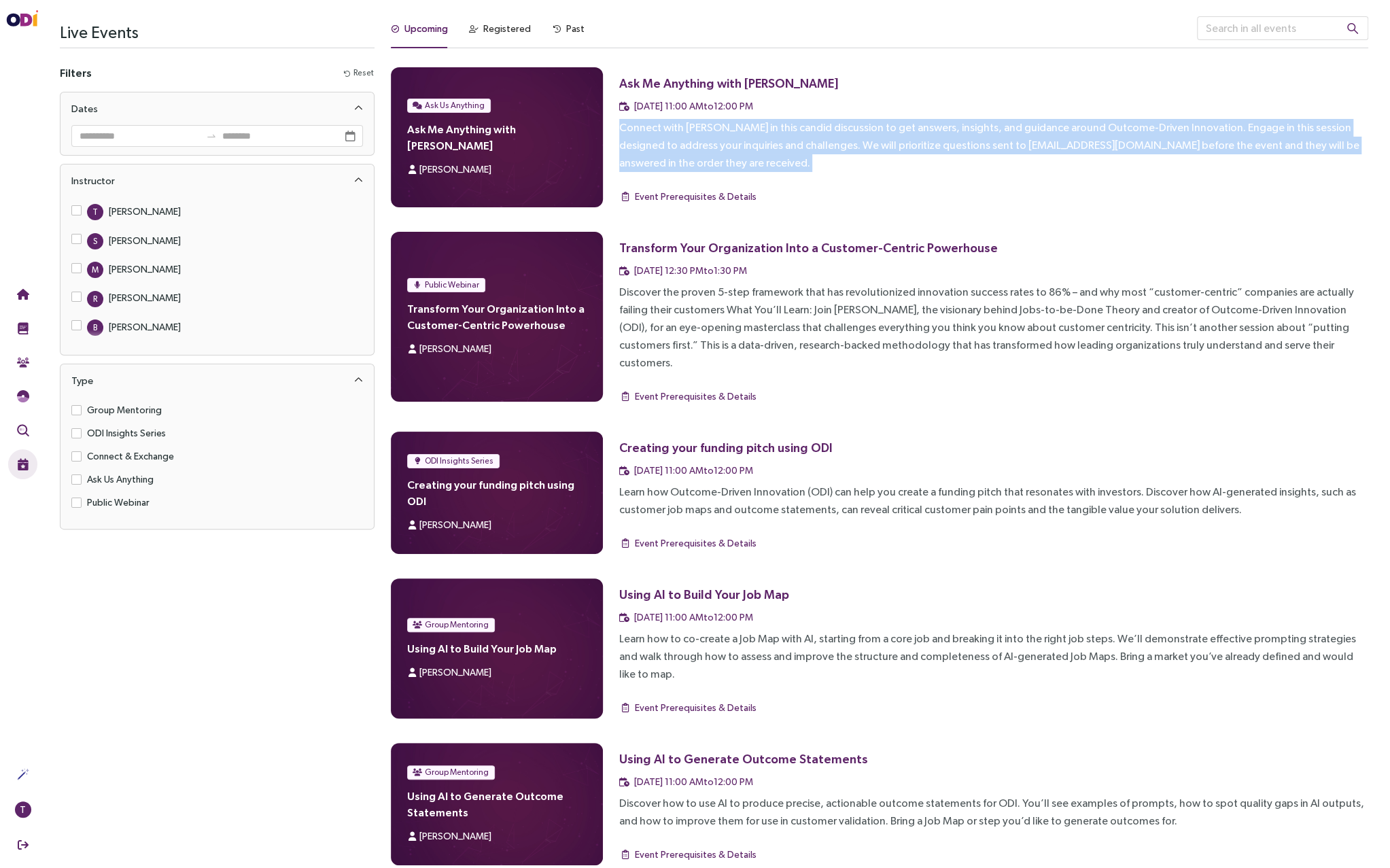
click at [976, 145] on div "Connect with [PERSON_NAME] in this candid discussion to get answers, insights, …" at bounding box center [994, 145] width 749 height 53
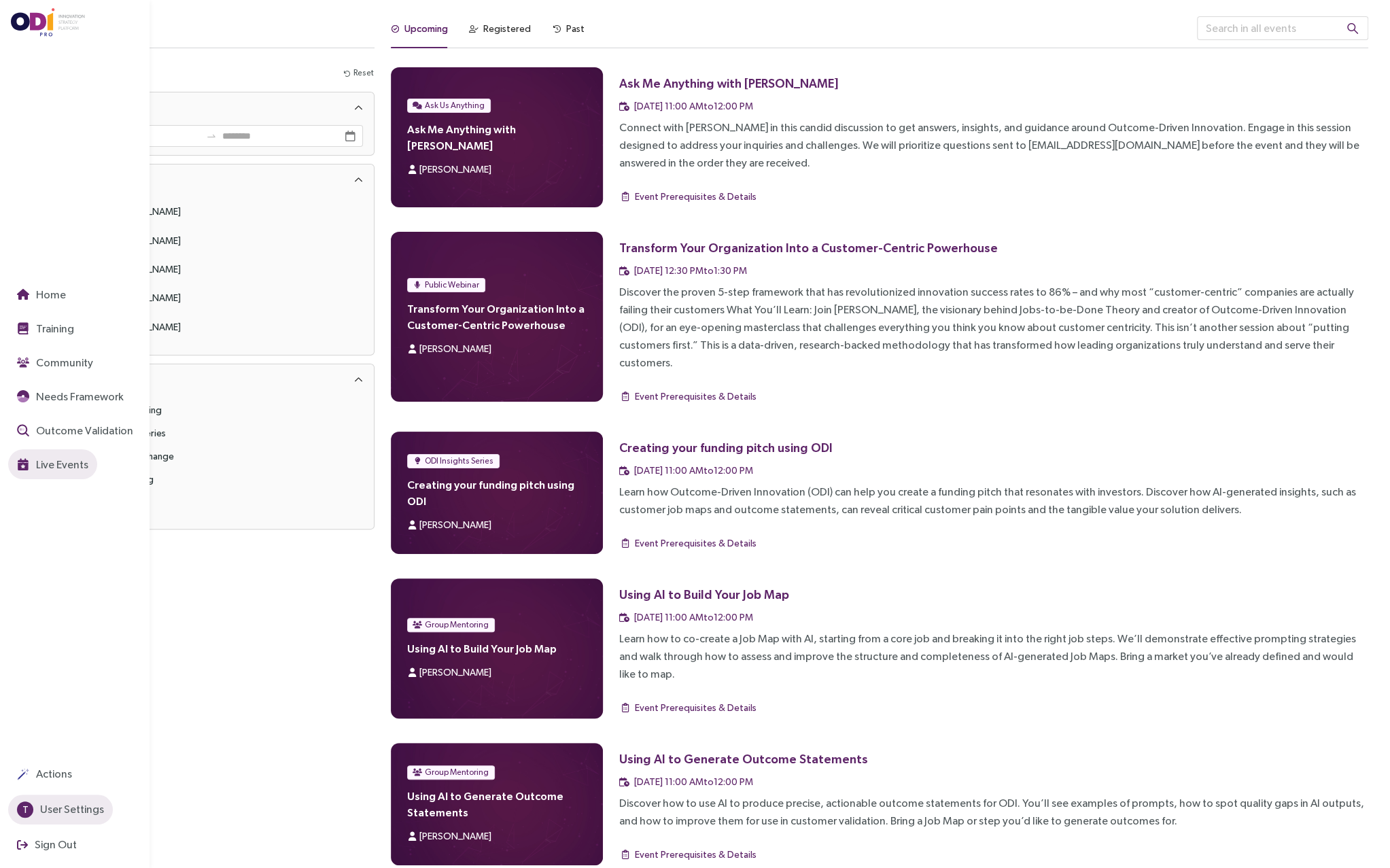
click at [40, 805] on span "User Settings" at bounding box center [71, 809] width 67 height 17
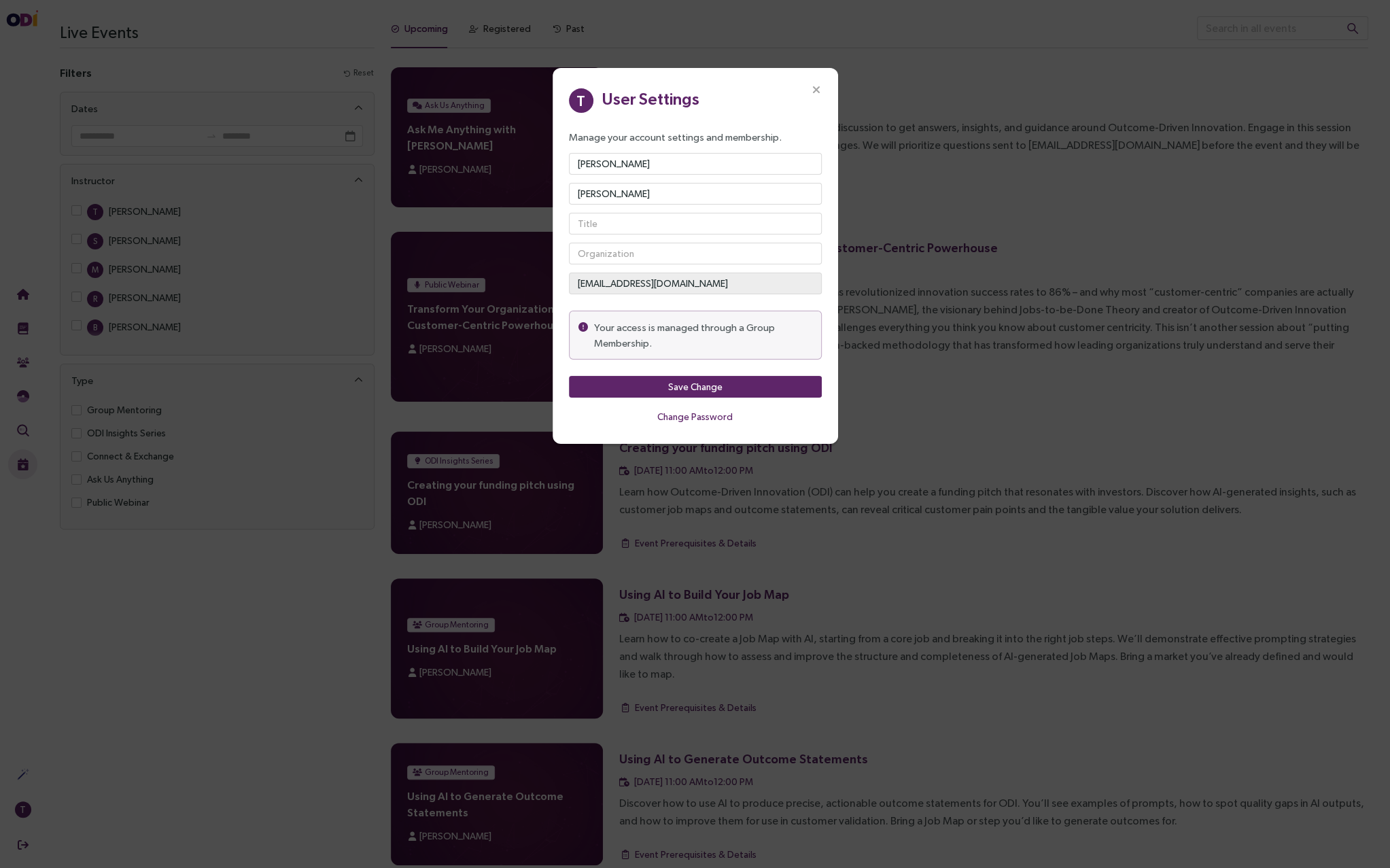
click at [818, 85] on icon "Close" at bounding box center [816, 91] width 12 height 12
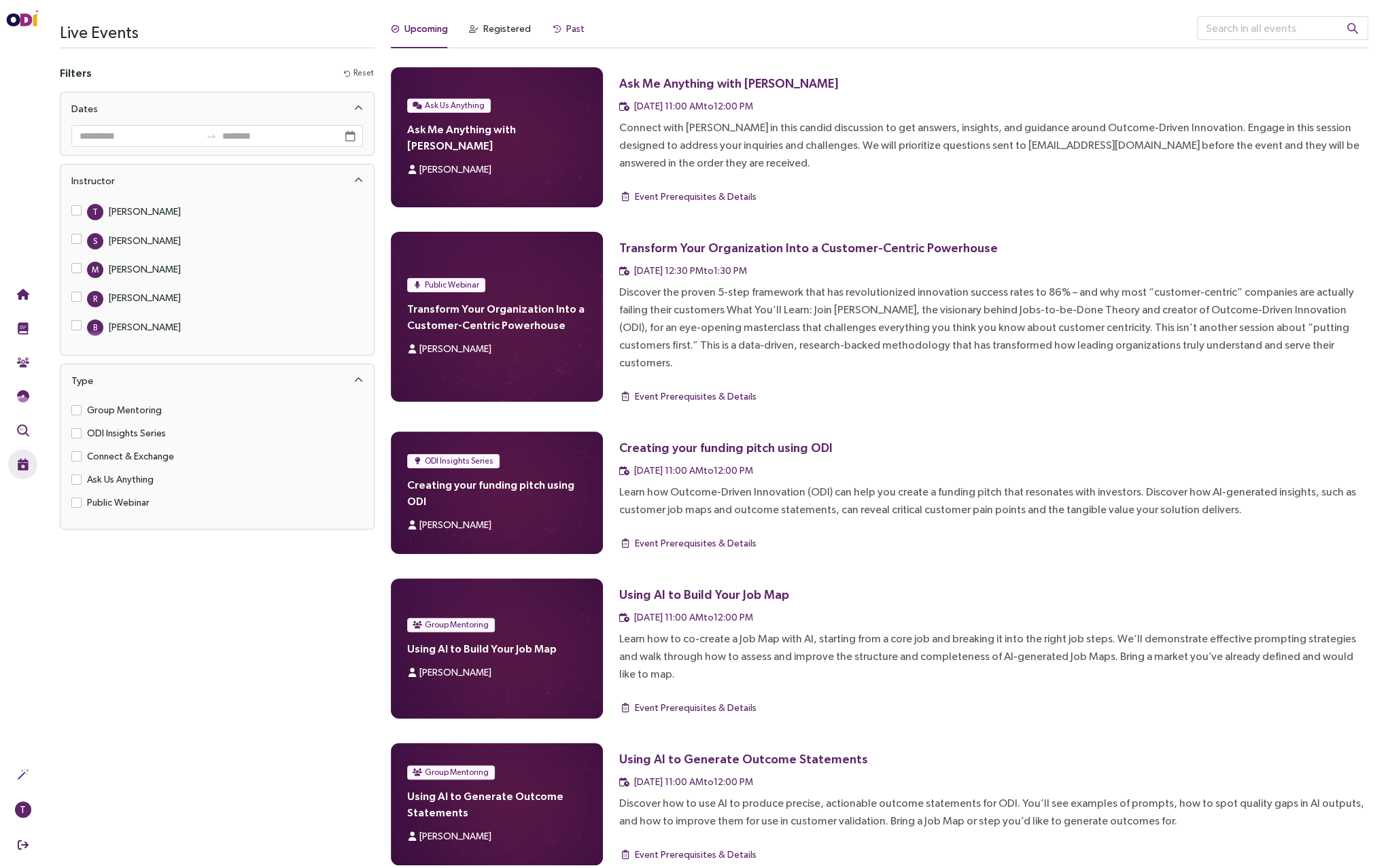
click at [573, 25] on div "Past" at bounding box center [575, 28] width 19 height 15
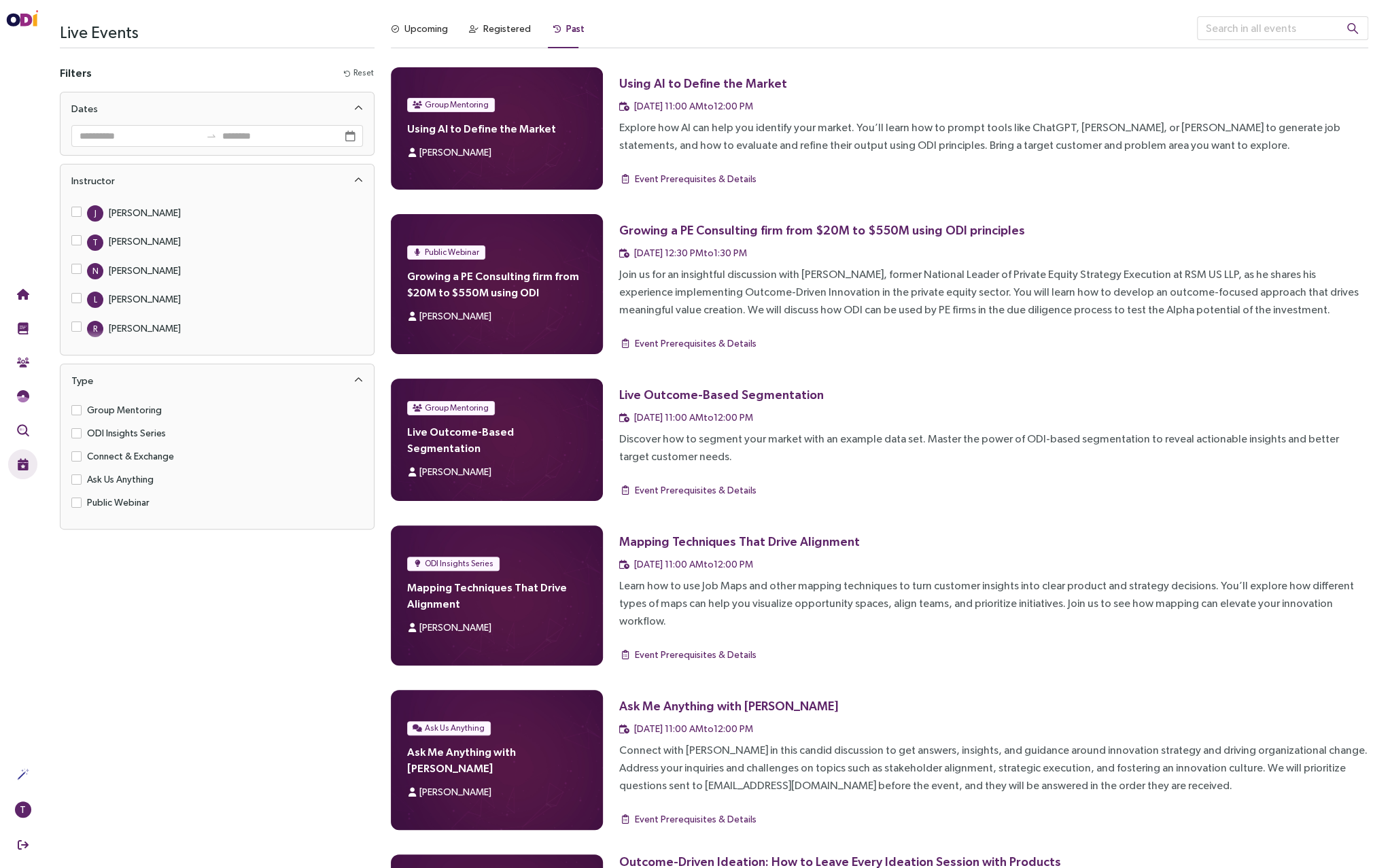
scroll to position [141, 0]
click at [82, 234] on span "T [PERSON_NAME]" at bounding box center [134, 242] width 105 height 18
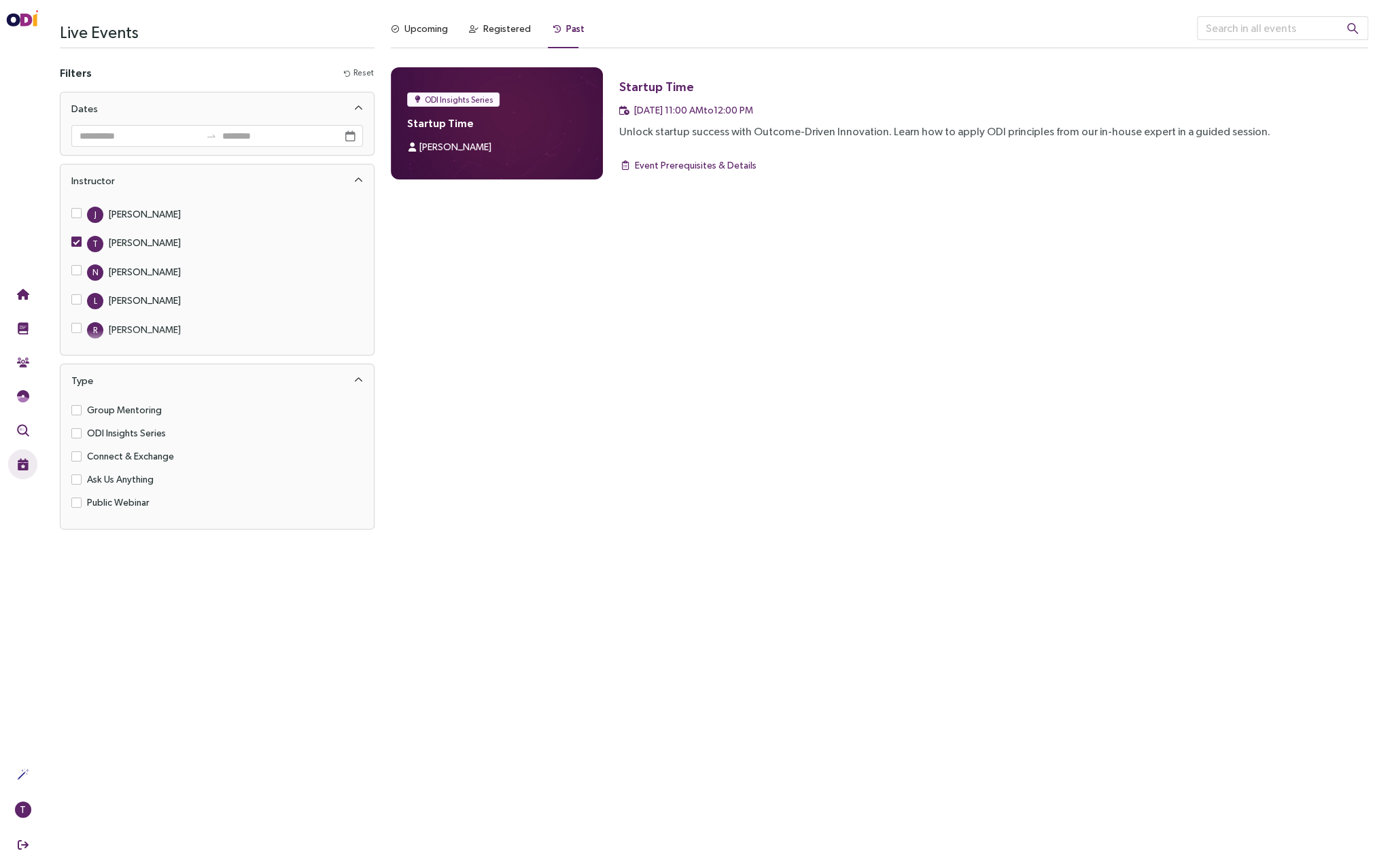
click at [82, 234] on span "T [PERSON_NAME]" at bounding box center [134, 242] width 105 height 18
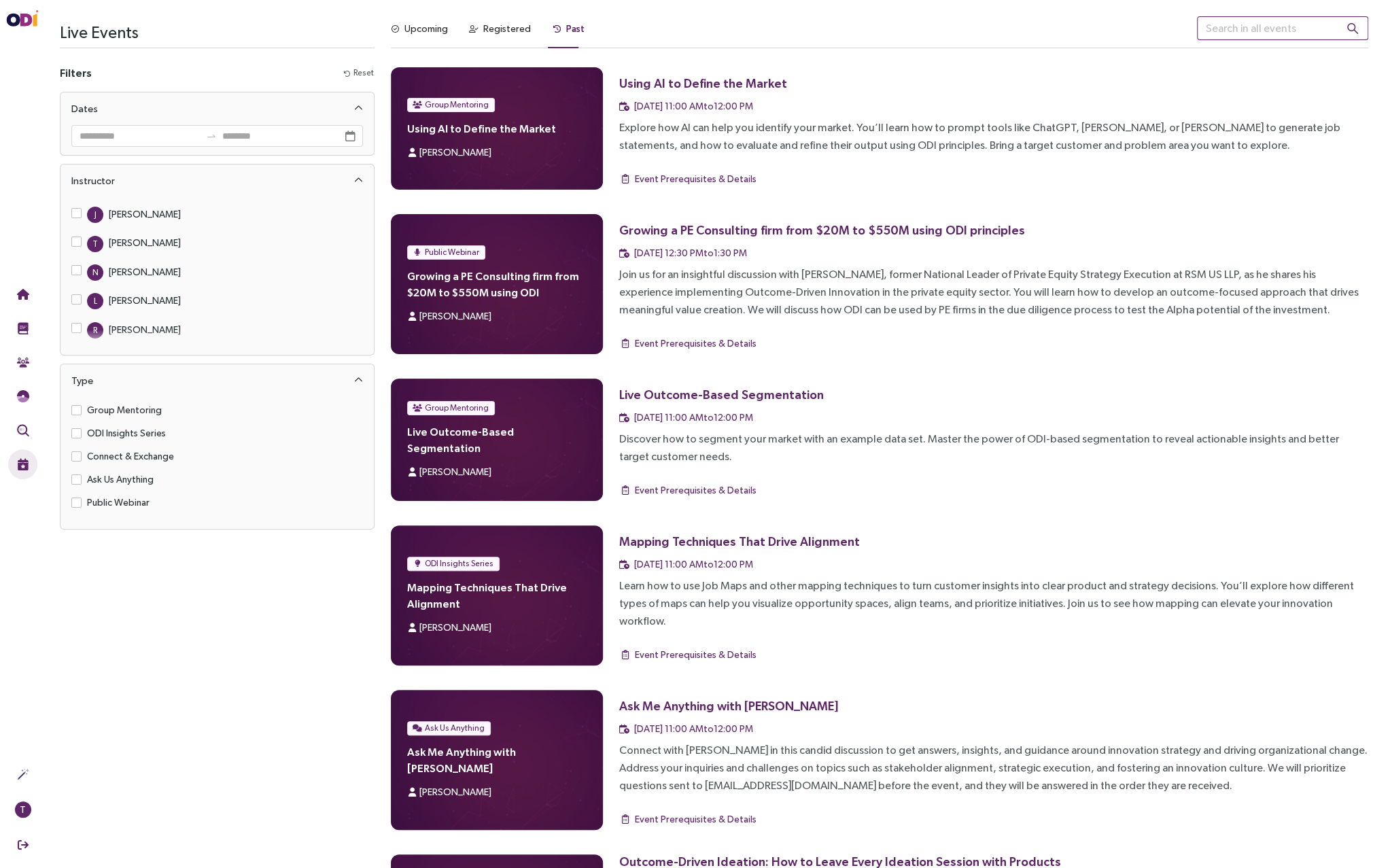
click at [1277, 33] on input "text" at bounding box center [1283, 28] width 172 height 24
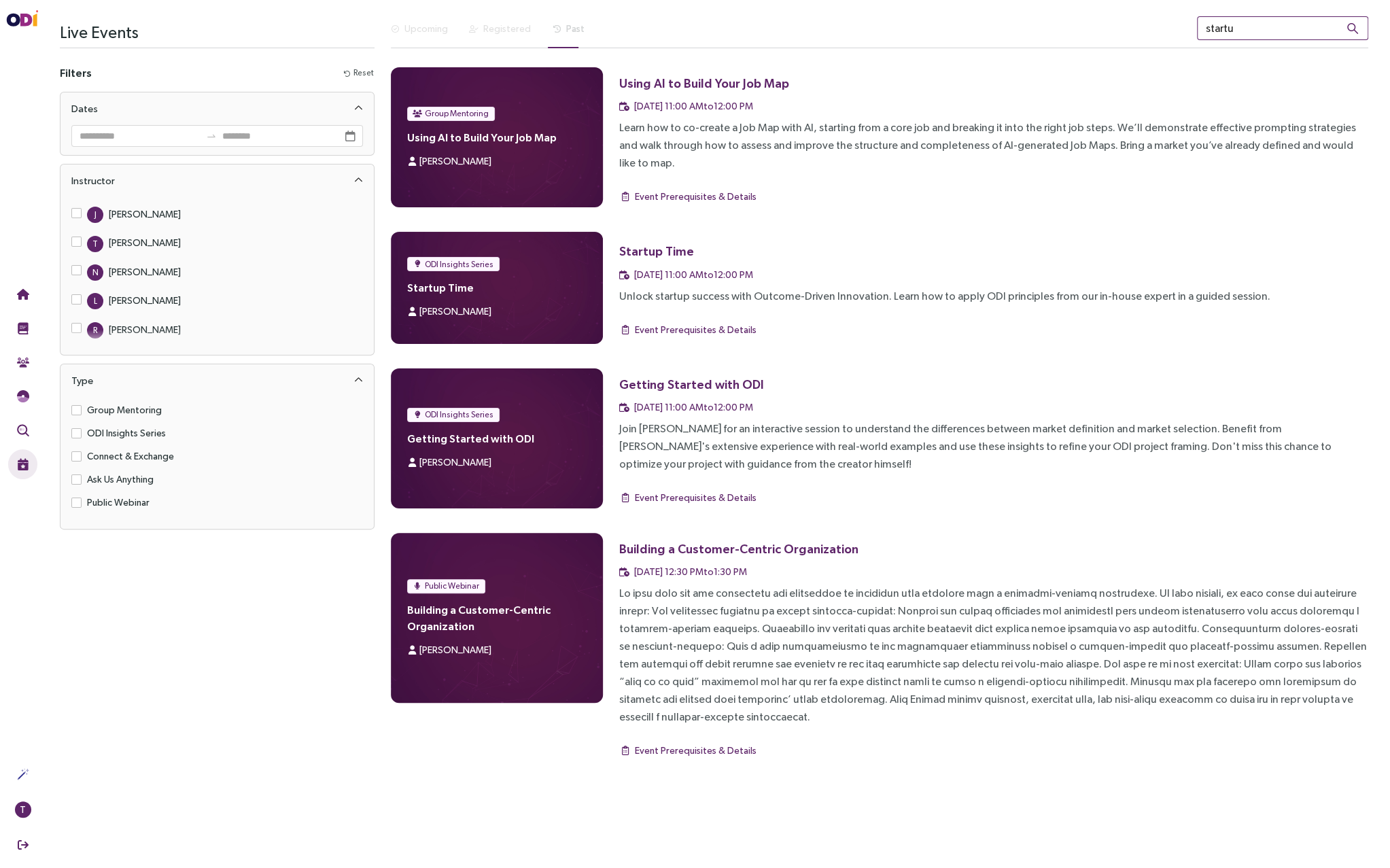
type input "startup"
